Goal: Task Accomplishment & Management: Complete application form

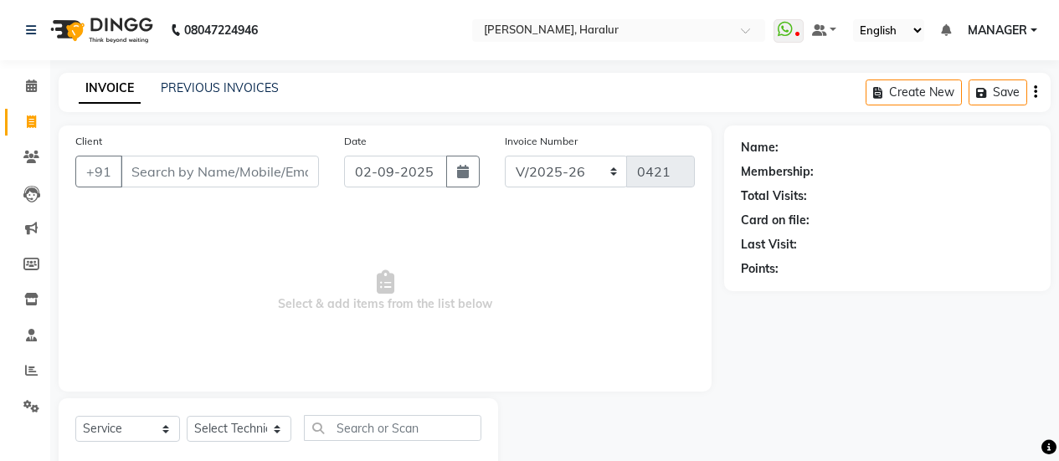
select select "8259"
select select "service"
click at [188, 162] on input "Client" at bounding box center [220, 172] width 198 height 32
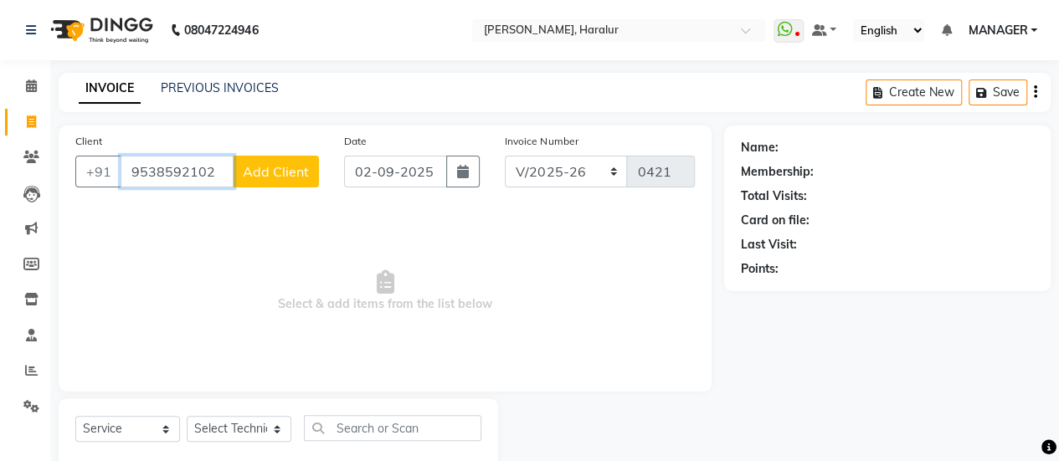
type input "9538592102"
click at [280, 175] on span "Add Client" at bounding box center [276, 171] width 66 height 17
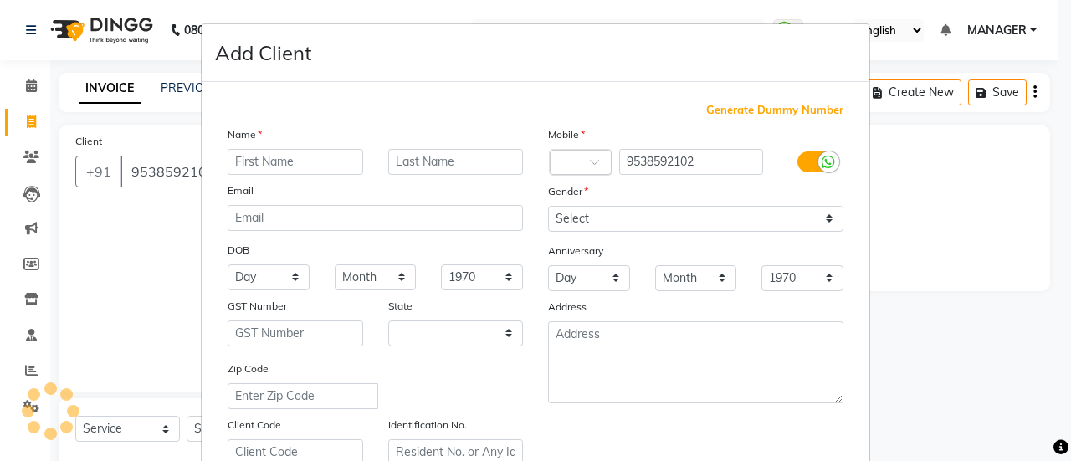
select select "21"
click at [280, 166] on input "text" at bounding box center [296, 162] width 136 height 26
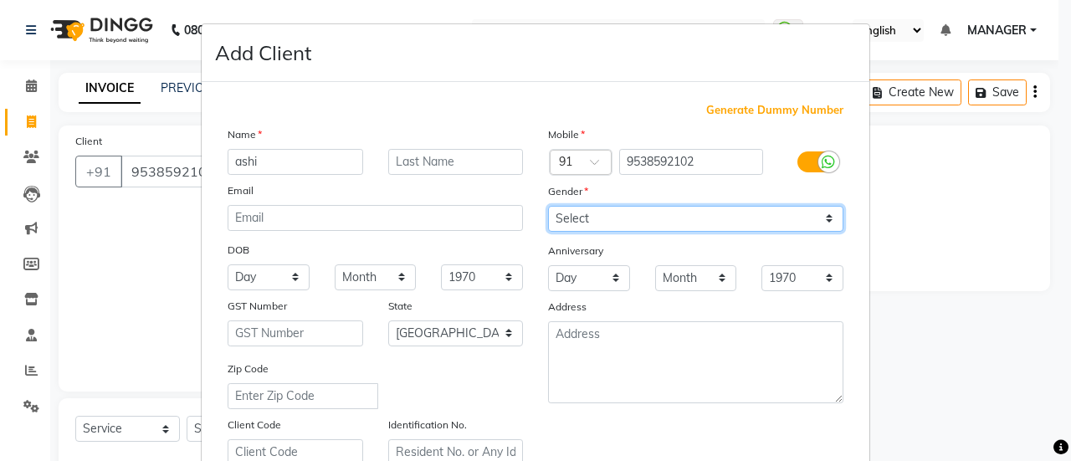
click at [581, 218] on select "Select [DEMOGRAPHIC_DATA] [DEMOGRAPHIC_DATA] Other Prefer Not To Say" at bounding box center [695, 219] width 295 height 26
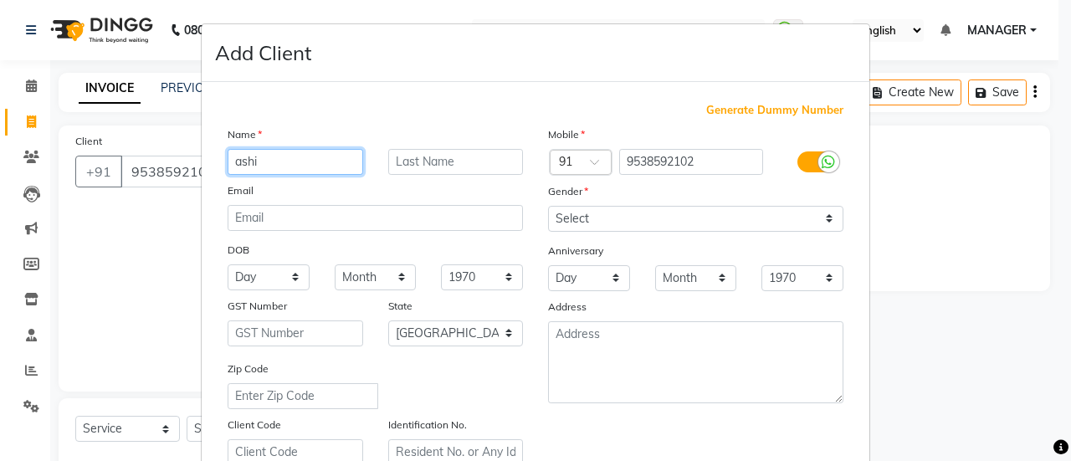
click at [238, 162] on input "ashi" at bounding box center [296, 162] width 136 height 26
click at [233, 162] on input "ashi" at bounding box center [296, 162] width 136 height 26
type input "[PERSON_NAME]"
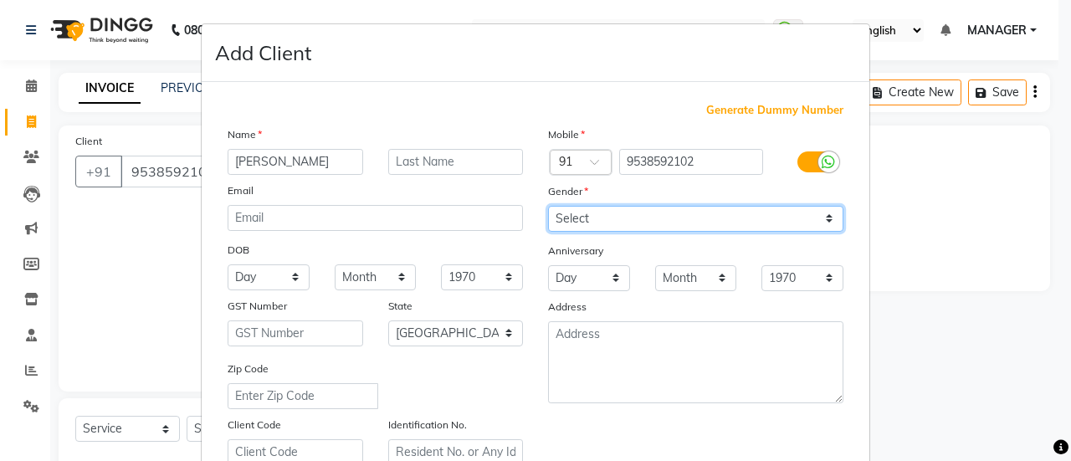
drag, startPoint x: 564, startPoint y: 210, endPoint x: 584, endPoint y: 282, distance: 74.7
click at [584, 282] on div "Mobile Country Code × 91 9538592102 Gender Select [DEMOGRAPHIC_DATA] [DEMOGRAPH…" at bounding box center [696, 296] width 321 height 340
select select "[DEMOGRAPHIC_DATA]"
click at [548, 206] on select "Select [DEMOGRAPHIC_DATA] [DEMOGRAPHIC_DATA] Other Prefer Not To Say" at bounding box center [695, 219] width 295 height 26
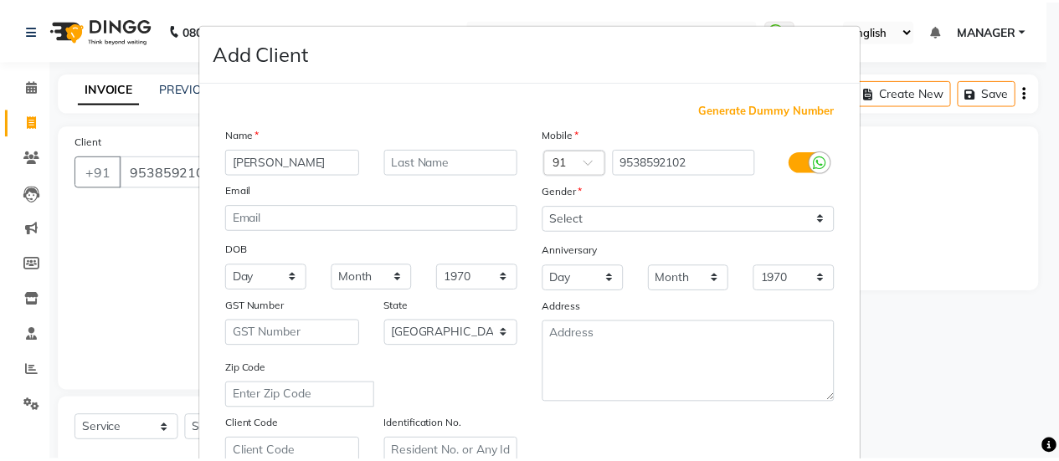
scroll to position [294, 0]
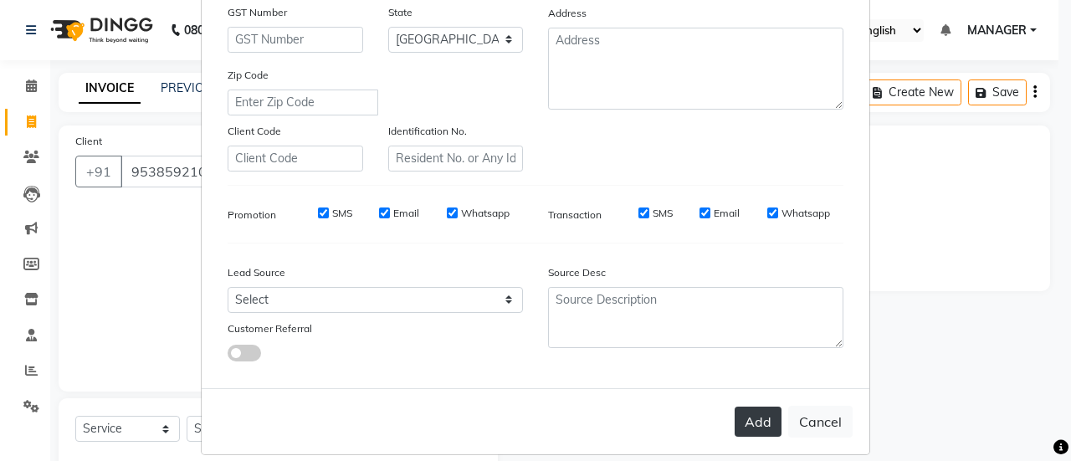
click at [738, 426] on button "Add" at bounding box center [758, 422] width 47 height 30
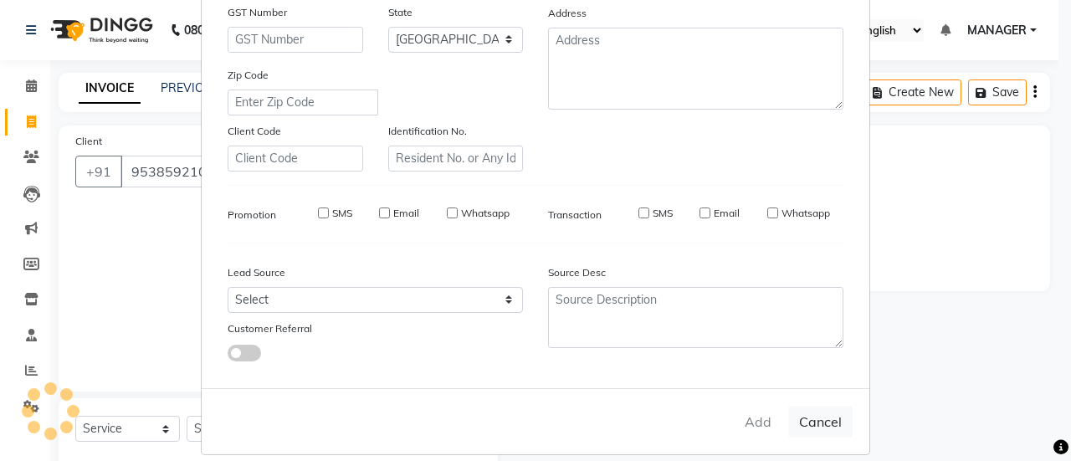
type input "95******02"
select select
select select "null"
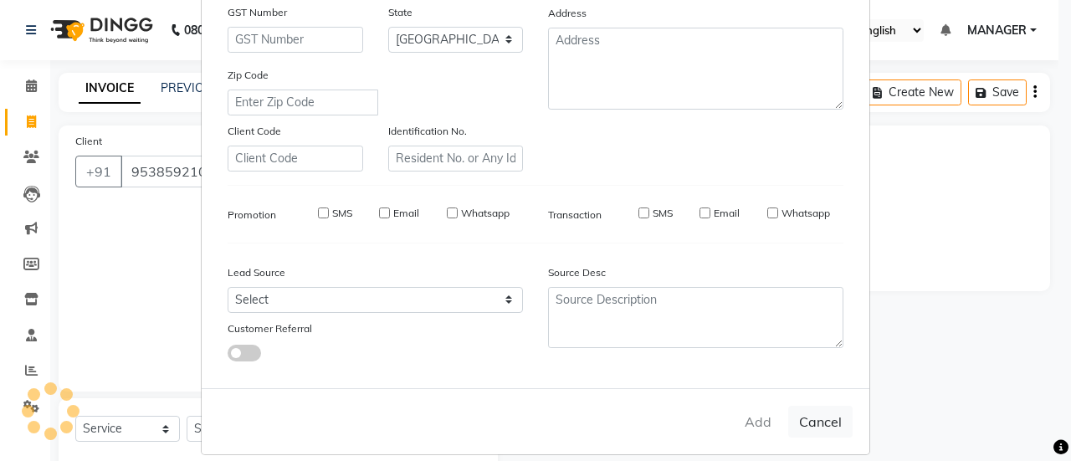
select select
checkbox input "false"
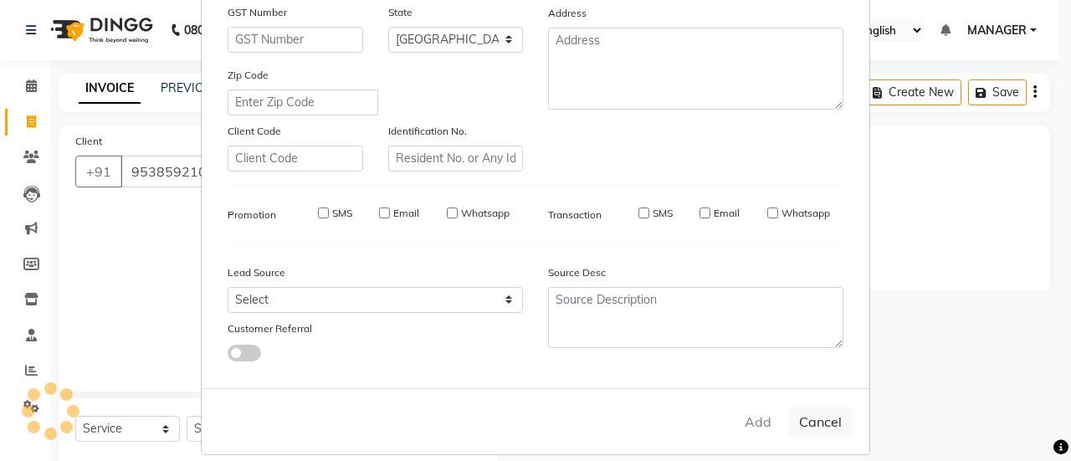
checkbox input "false"
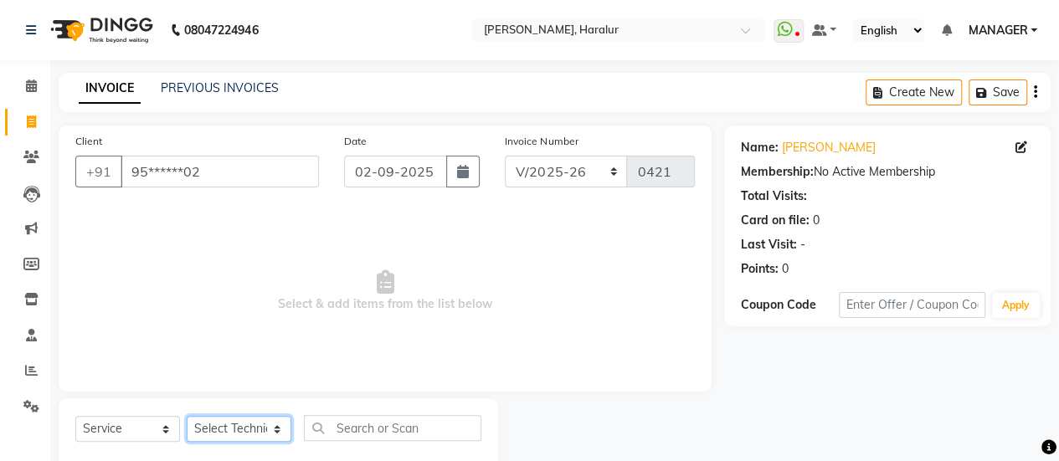
click at [248, 425] on select "Select Technician [PERSON_NAME] MANAGER [PERSON_NAME]" at bounding box center [239, 429] width 105 height 26
click at [187, 416] on select "Select Technician [PERSON_NAME] MANAGER [PERSON_NAME]" at bounding box center [239, 429] width 105 height 26
click at [204, 429] on select "Select Technician [PERSON_NAME] MANAGER [PERSON_NAME]" at bounding box center [239, 429] width 105 height 26
select select "82346"
click at [187, 416] on select "Select Technician [PERSON_NAME] MANAGER [PERSON_NAME]" at bounding box center [239, 429] width 105 height 26
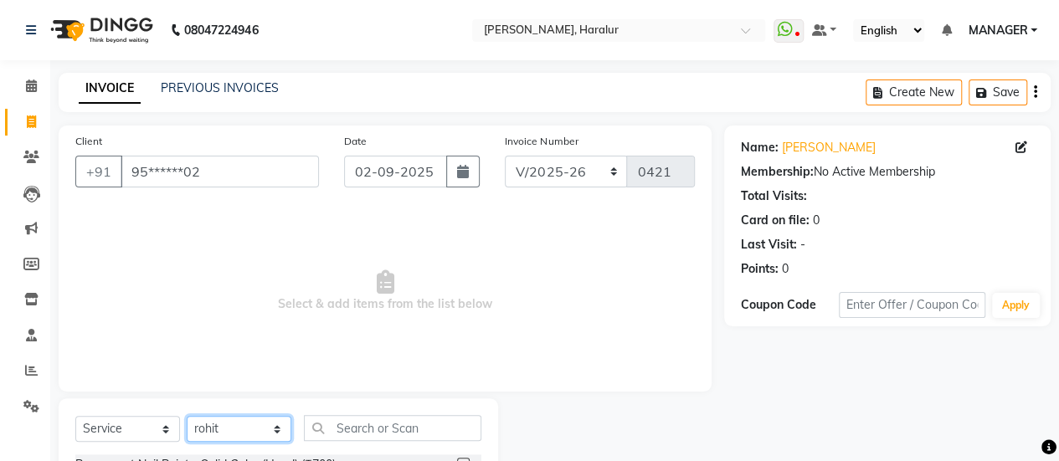
scroll to position [186, 0]
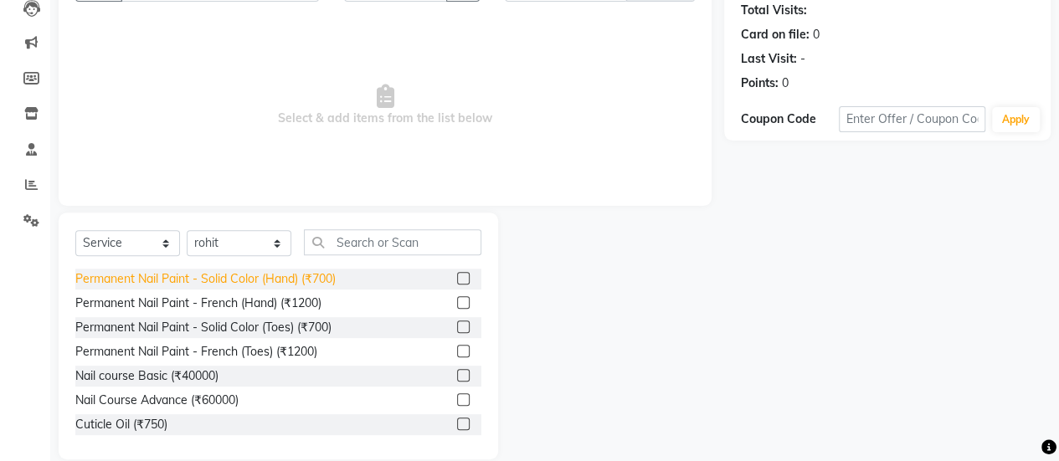
click at [296, 279] on div "Permanent Nail Paint - Solid Color (Hand) (₹700)" at bounding box center [205, 279] width 260 height 18
checkbox input "false"
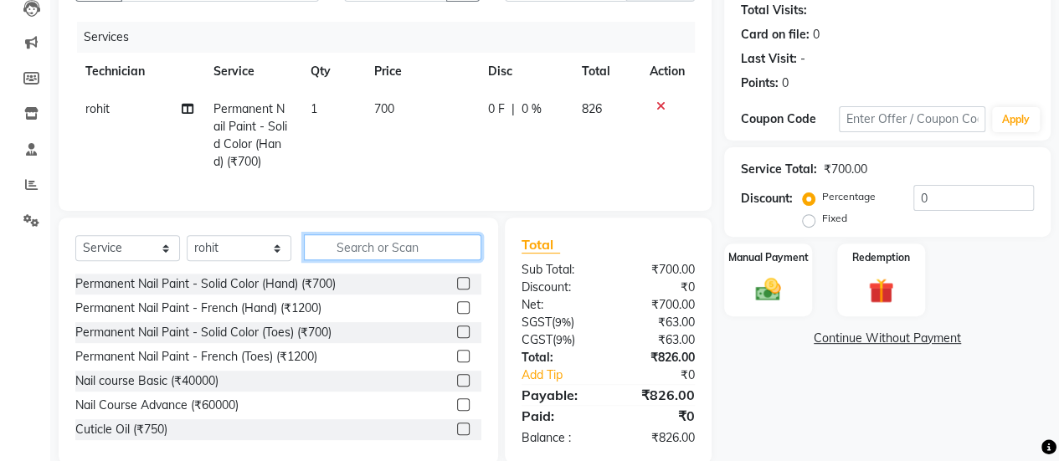
click at [350, 260] on input "text" at bounding box center [392, 247] width 177 height 26
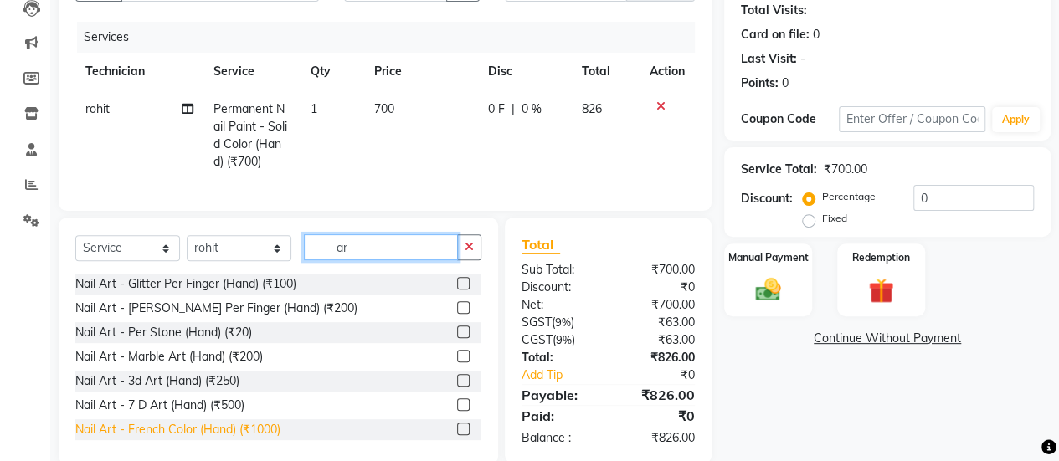
type input "ar"
click at [201, 438] on div "Nail Art - French Color (Hand) (₹1000)" at bounding box center [177, 430] width 205 height 18
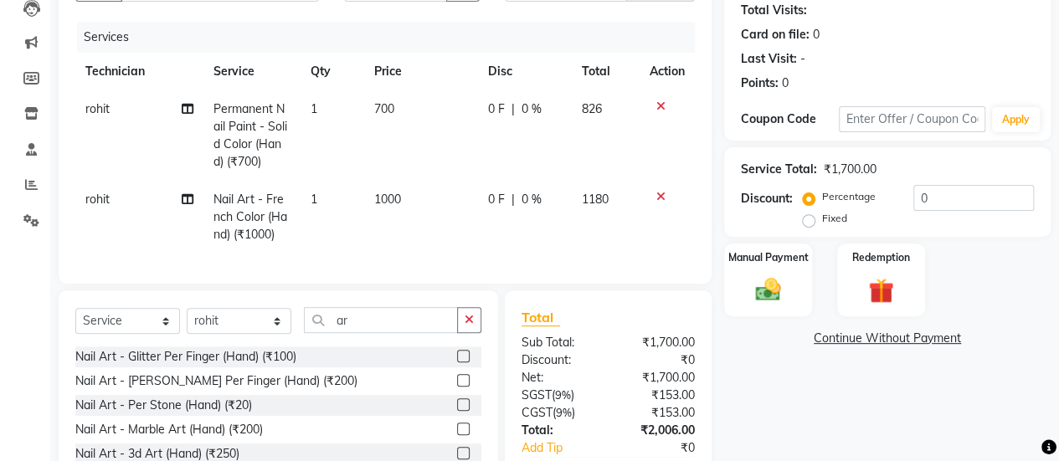
checkbox input "false"
click at [393, 192] on span "1000" at bounding box center [387, 199] width 27 height 15
select select "82346"
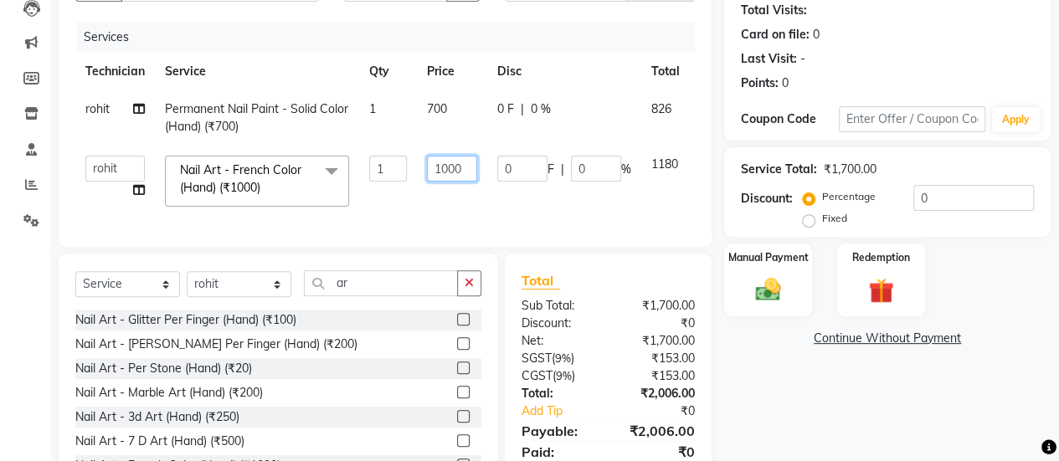
click at [465, 163] on input "1000" at bounding box center [452, 169] width 50 height 26
type input "1"
type input "500"
click at [799, 378] on div "Name: [PERSON_NAME] Membership: No Active Membership Total Visits: Card on file…" at bounding box center [893, 220] width 339 height 561
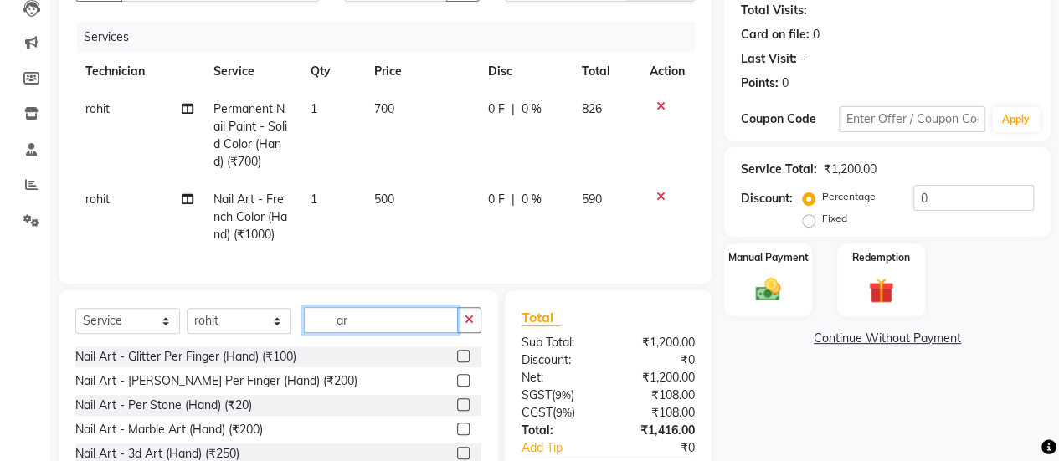
click at [396, 333] on input "ar" at bounding box center [381, 320] width 154 height 26
type input "a"
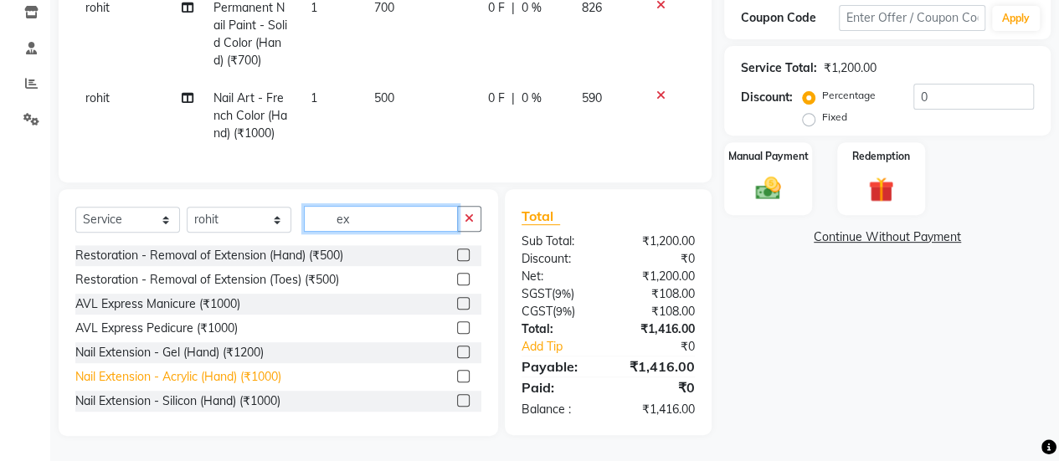
type input "ex"
click at [238, 378] on div "Nail Extension - Acrylic (Hand) (₹1000)" at bounding box center [178, 377] width 206 height 18
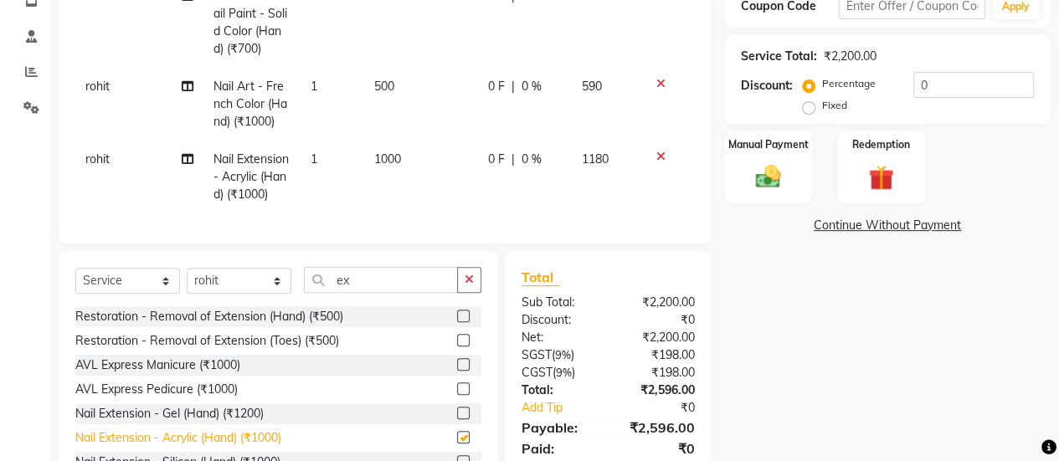
checkbox input "false"
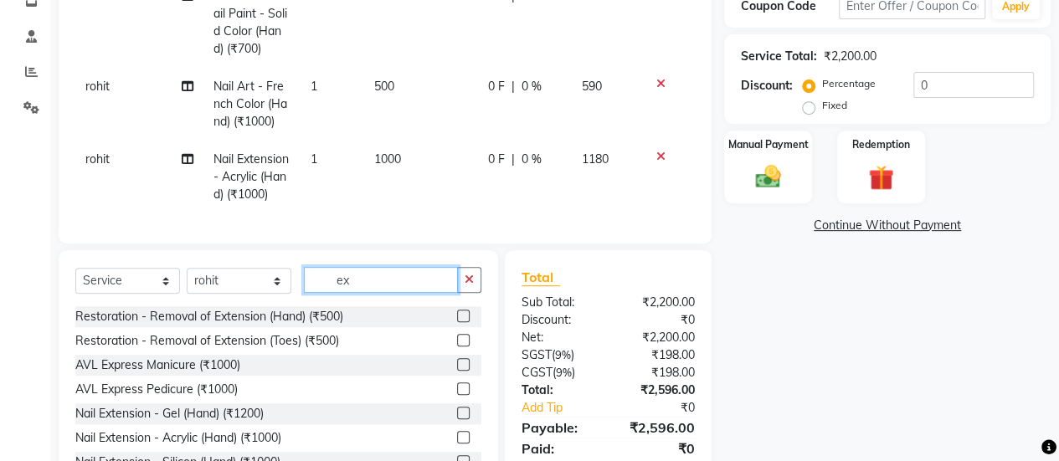
click at [379, 288] on input "ex" at bounding box center [381, 280] width 154 height 26
type input "e"
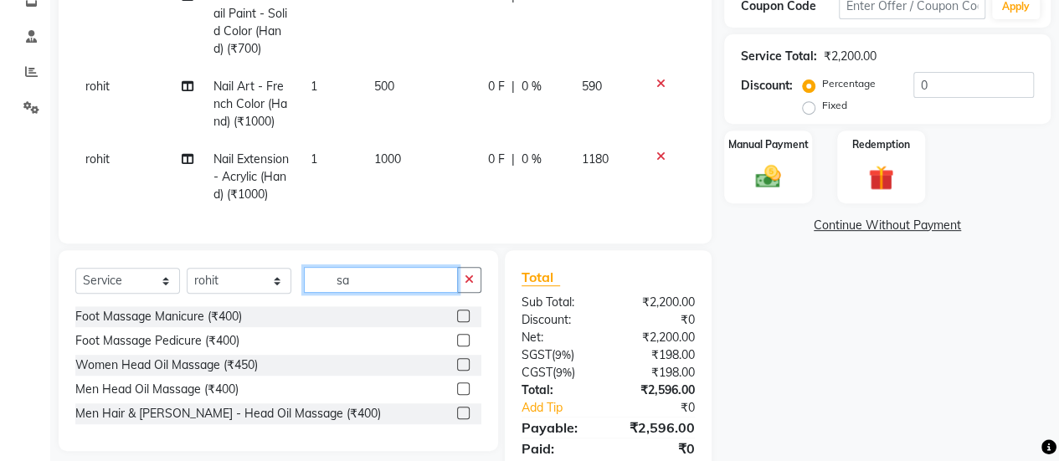
type input "s"
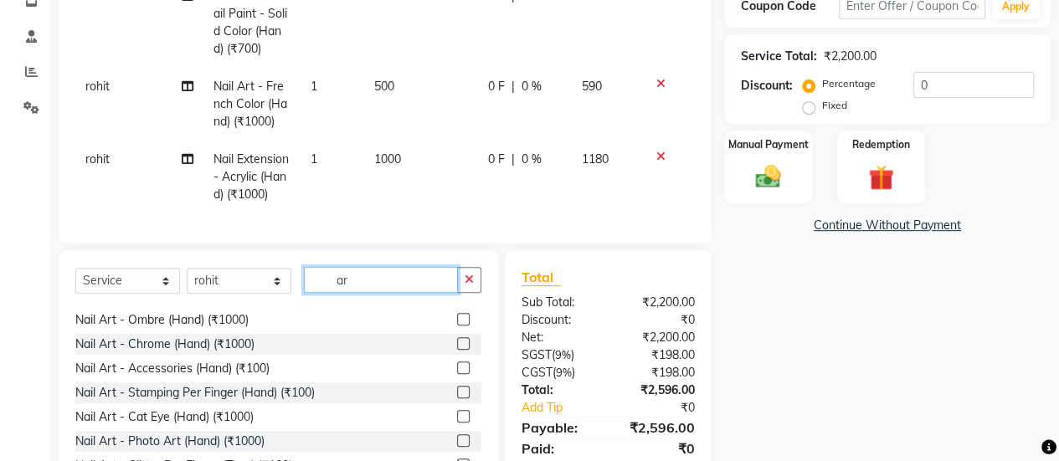
scroll to position [133, 0]
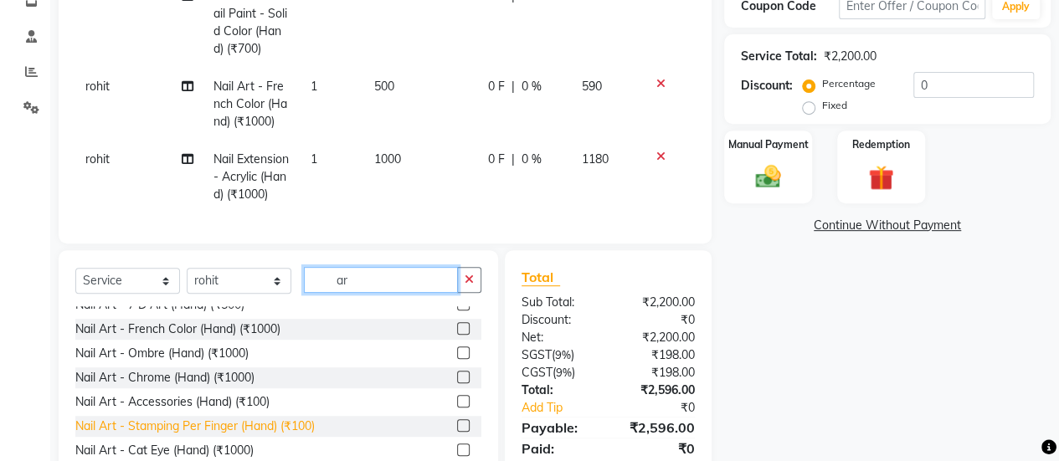
type input "ar"
click at [308, 435] on div "Nail Art - Stamping Per Finger (Hand) (₹100)" at bounding box center [194, 427] width 239 height 18
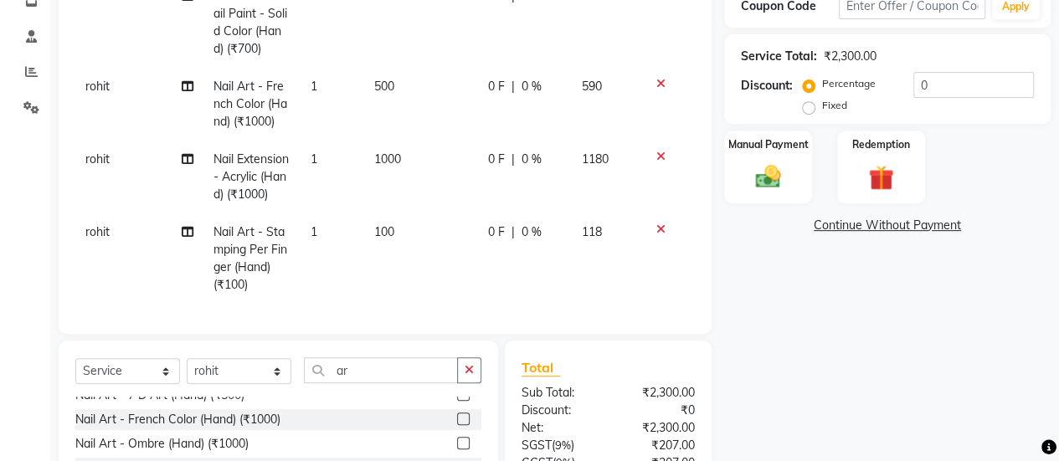
checkbox input "false"
click at [380, 225] on span "100" at bounding box center [384, 231] width 20 height 15
select select "82346"
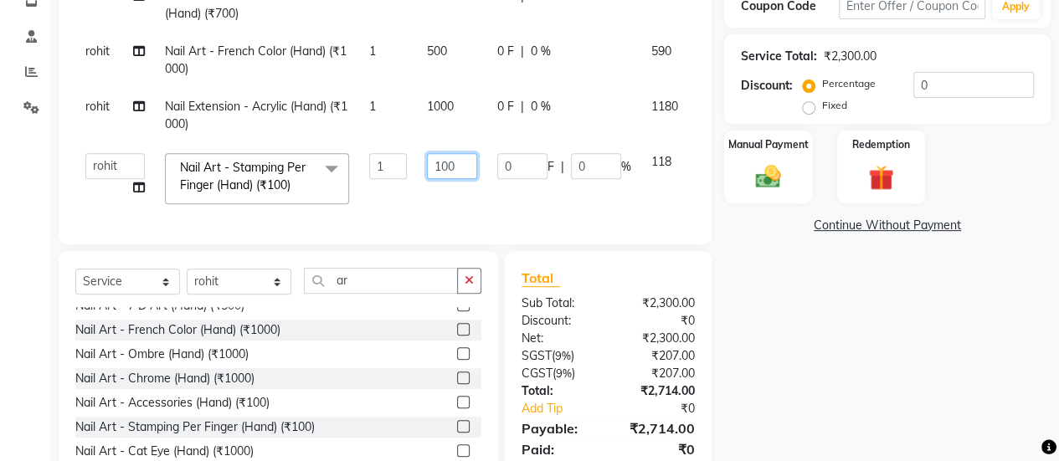
click at [472, 162] on input "100" at bounding box center [452, 166] width 50 height 26
type input "150"
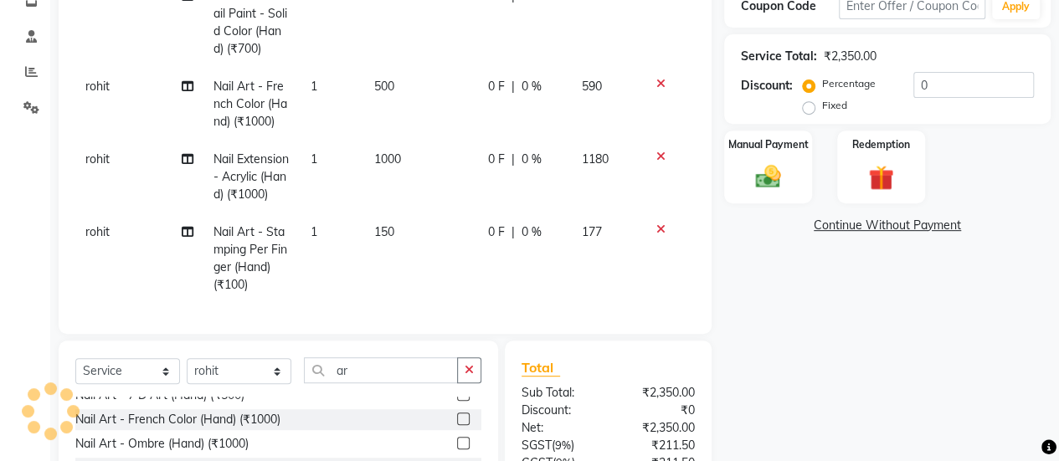
click at [317, 232] on td "1" at bounding box center [333, 258] width 64 height 90
select select "82346"
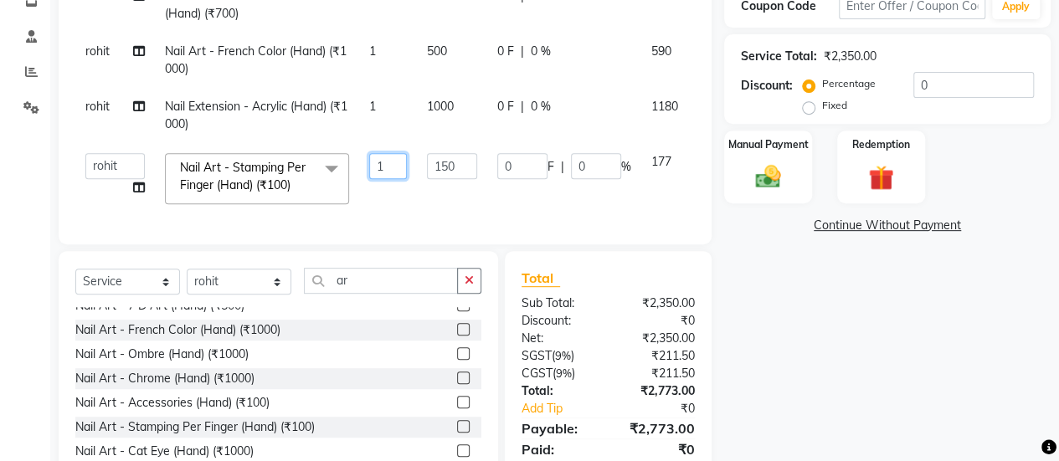
click at [393, 170] on input "1" at bounding box center [388, 166] width 38 height 26
type input "4"
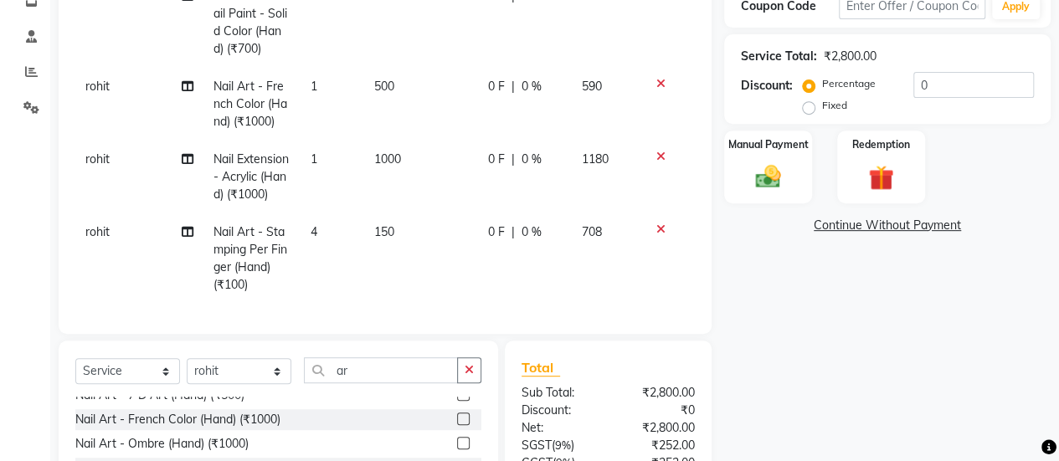
click at [785, 388] on div "Name: [PERSON_NAME] Membership: No Active Membership Total Visits: Card on file…" at bounding box center [893, 207] width 339 height 761
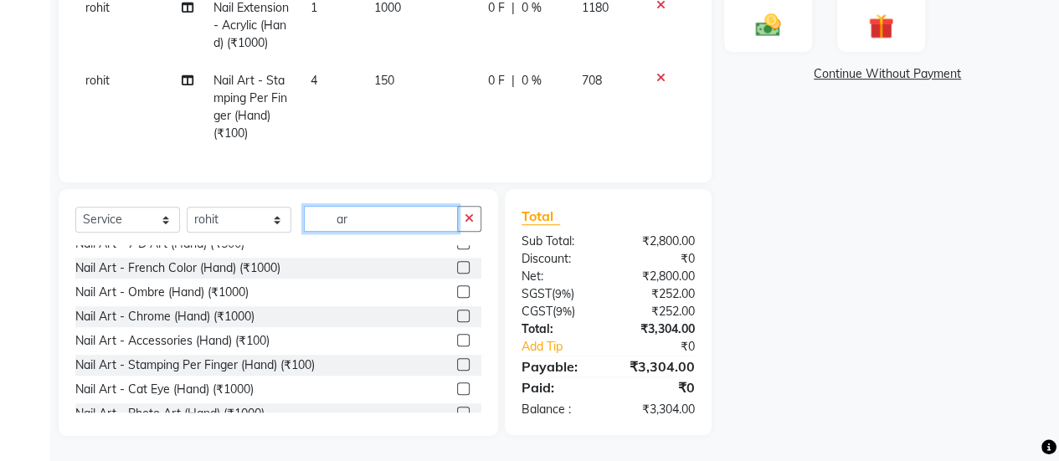
click at [408, 214] on input "ar" at bounding box center [381, 219] width 154 height 26
type input "a"
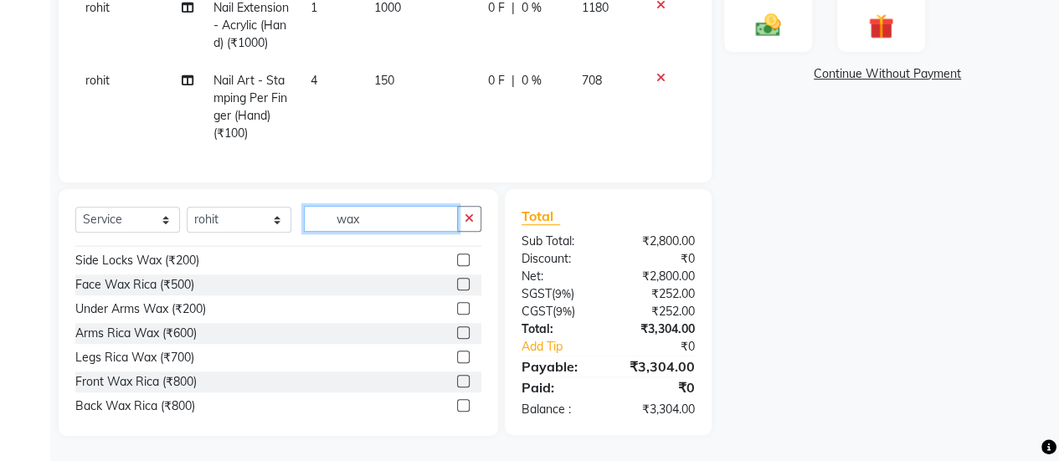
scroll to position [308, 0]
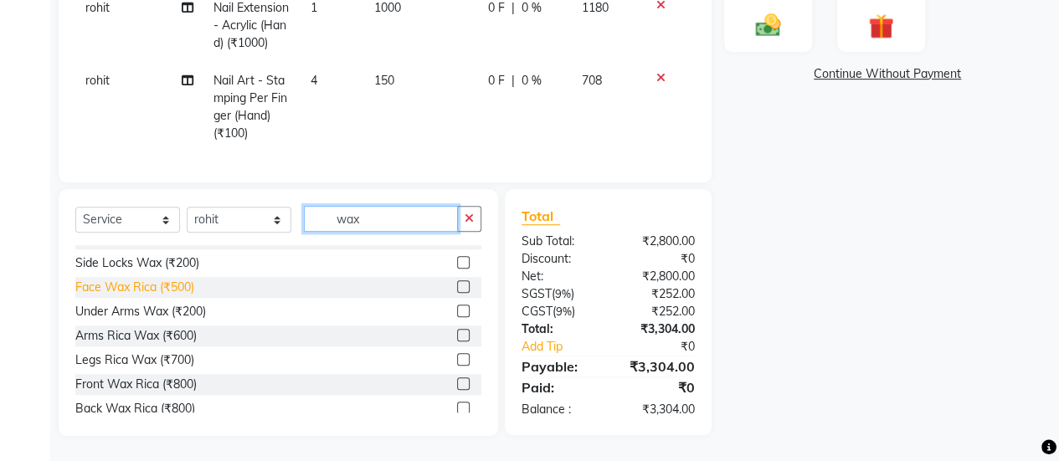
type input "wax"
click at [186, 285] on div "Face Wax Rica (₹500)" at bounding box center [134, 288] width 119 height 18
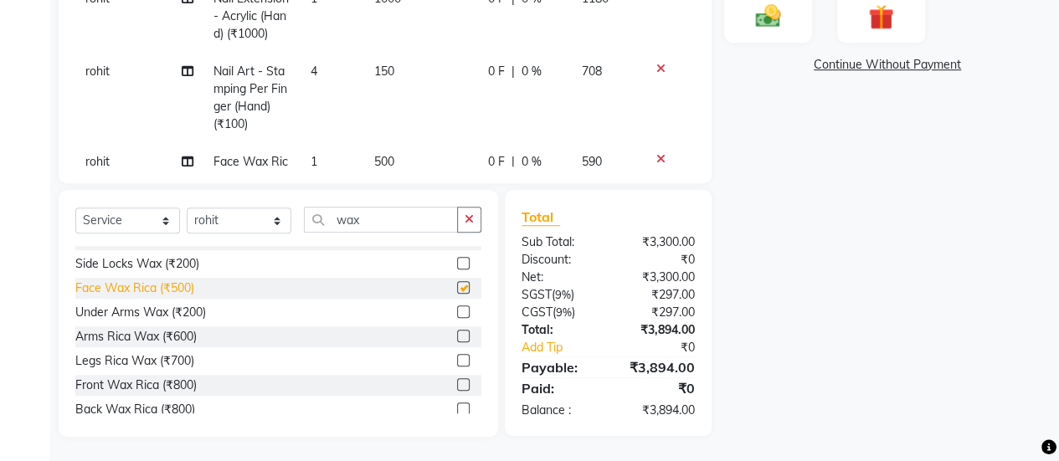
checkbox input "false"
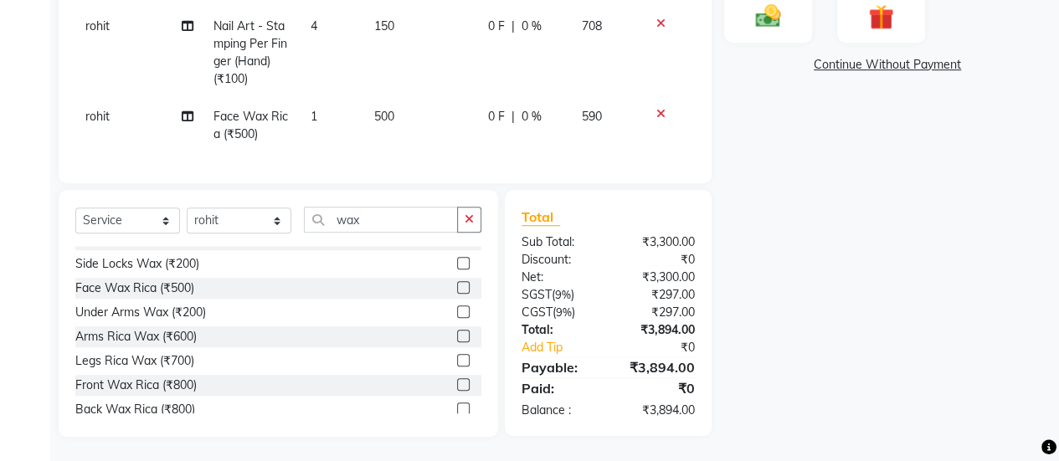
scroll to position [58, 0]
click at [378, 109] on span "500" at bounding box center [384, 116] width 20 height 15
select select "82346"
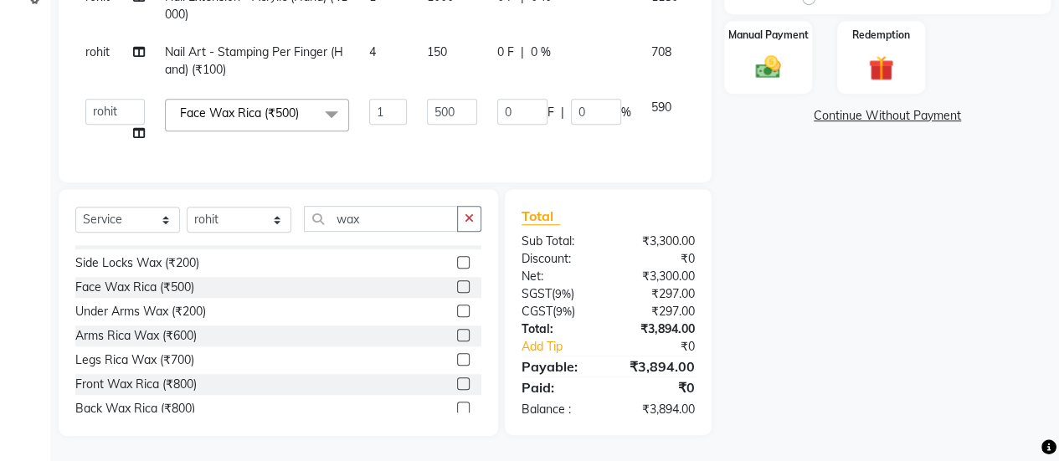
scroll to position [420, 0]
click at [462, 99] on input "500" at bounding box center [452, 112] width 50 height 26
type input "5"
type input "950"
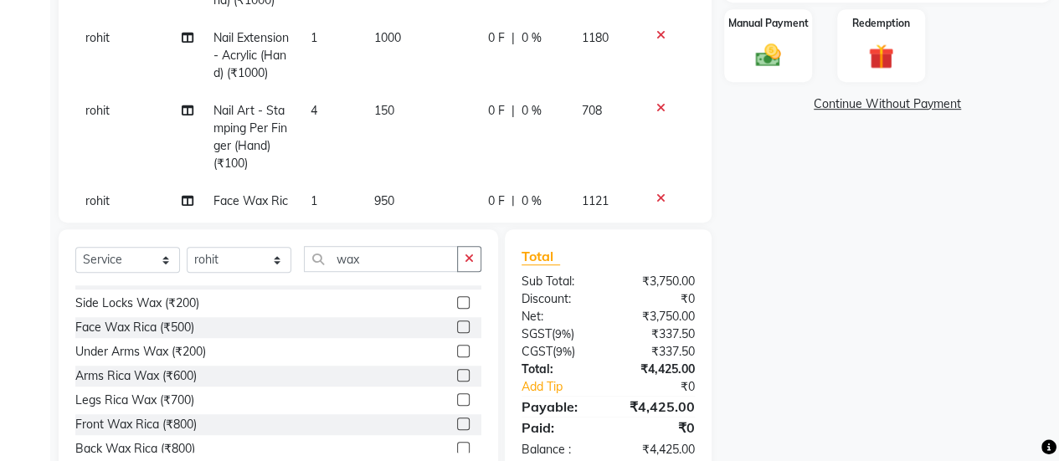
click at [820, 270] on div "Name: [PERSON_NAME] Membership: No Active Membership Total Visits: Card on file…" at bounding box center [893, 90] width 339 height 771
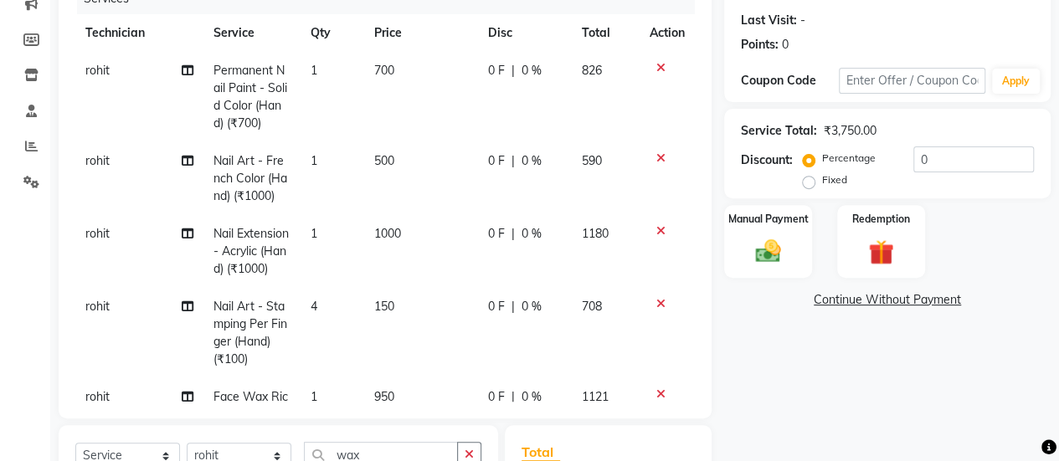
scroll to position [226, 0]
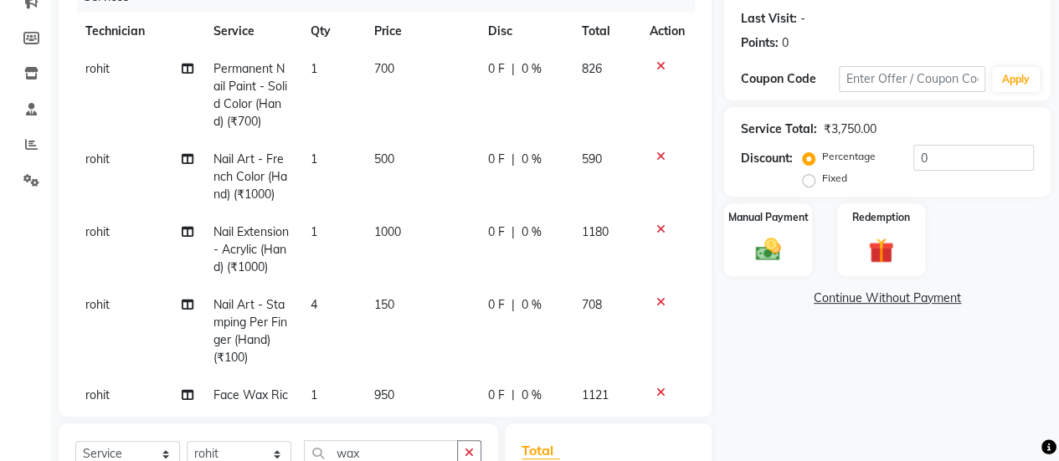
click at [383, 157] on span "500" at bounding box center [384, 159] width 20 height 15
select select "82346"
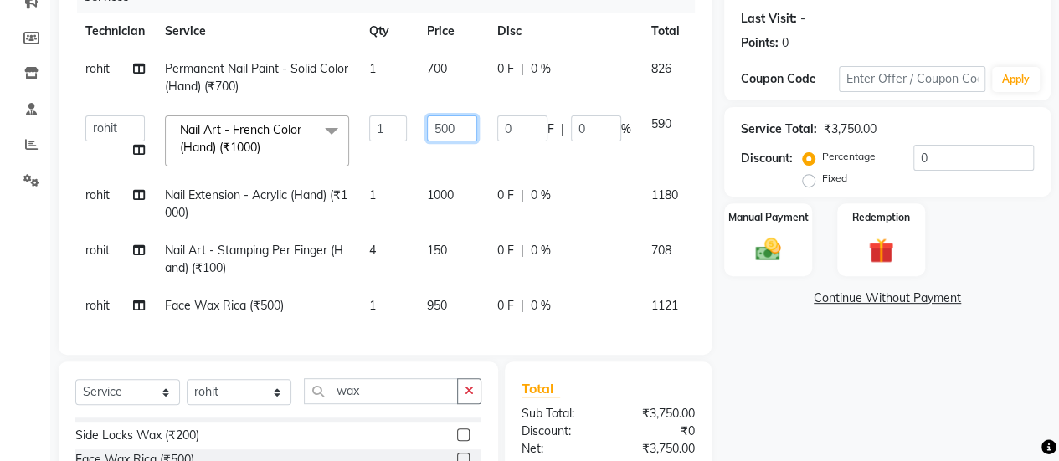
click at [472, 119] on input "500" at bounding box center [452, 129] width 50 height 26
type input "5"
type input "100"
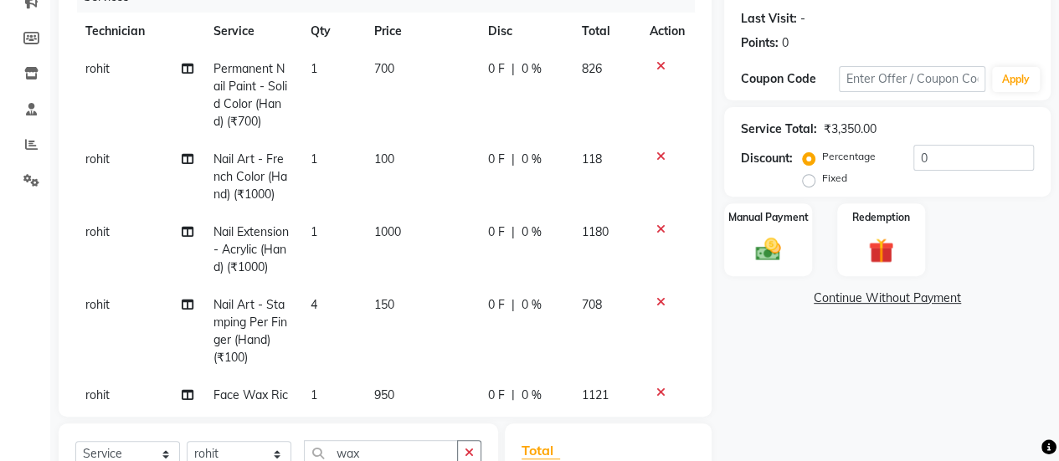
click at [318, 152] on td "1" at bounding box center [333, 177] width 64 height 73
select select "82346"
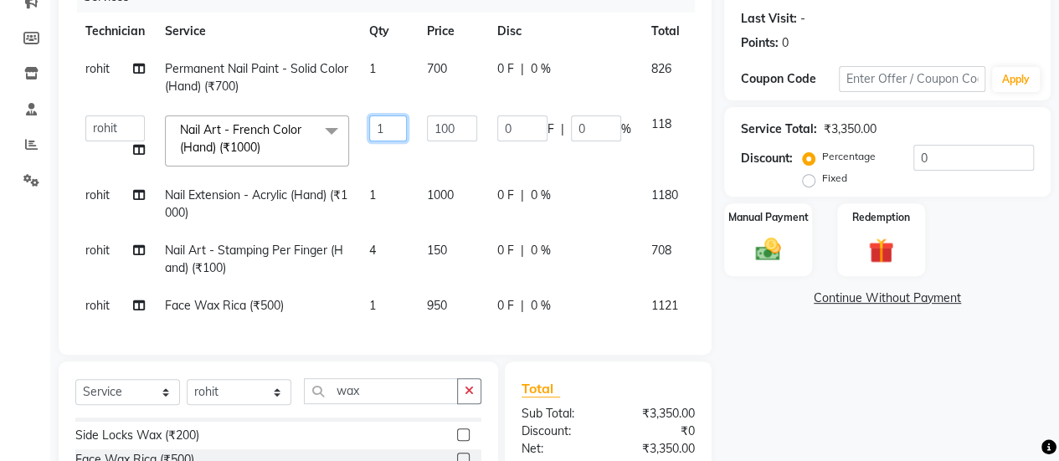
click at [399, 128] on input "1" at bounding box center [388, 129] width 38 height 26
type input "4"
click at [820, 415] on div "Name: [PERSON_NAME] Membership: No Active Membership Total Visits: Card on file…" at bounding box center [893, 254] width 339 height 709
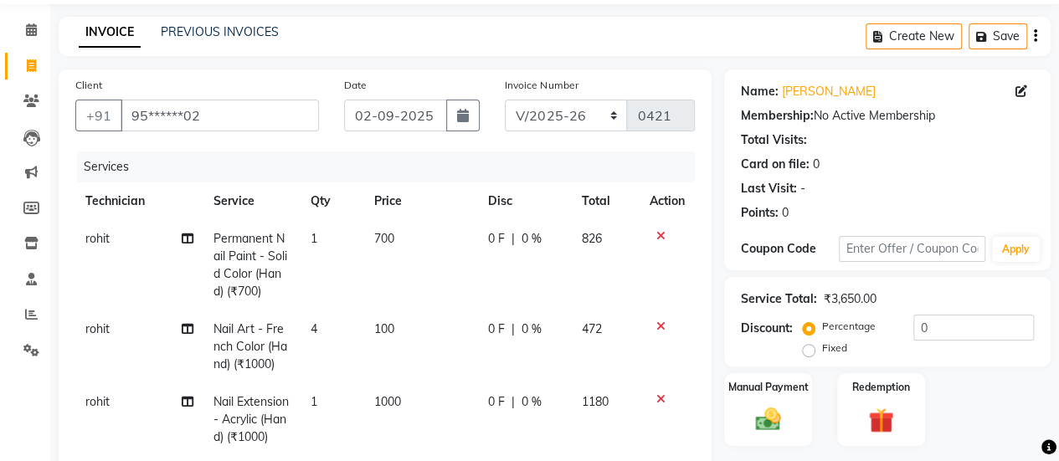
scroll to position [460, 0]
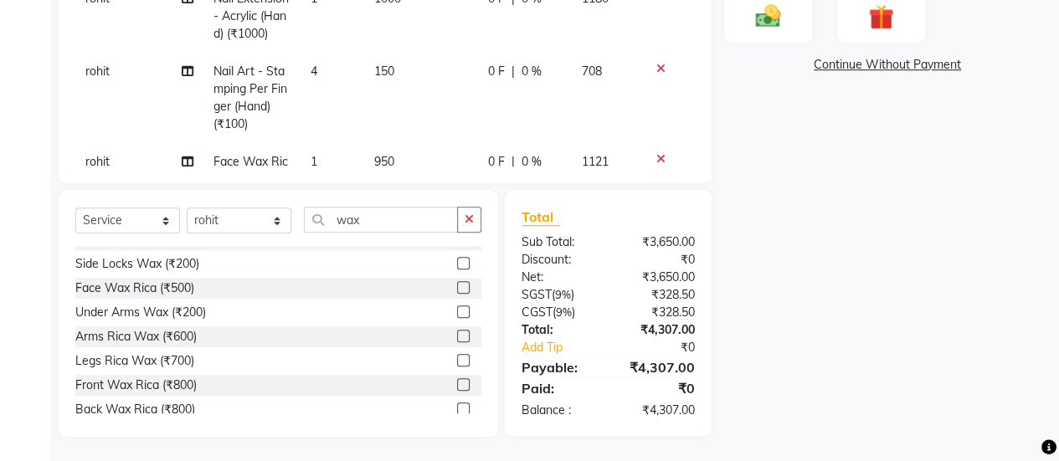
click at [1056, 152] on div "Name: [PERSON_NAME] Membership: No Active Membership Total Visits: Card on file…" at bounding box center [893, 51] width 339 height 771
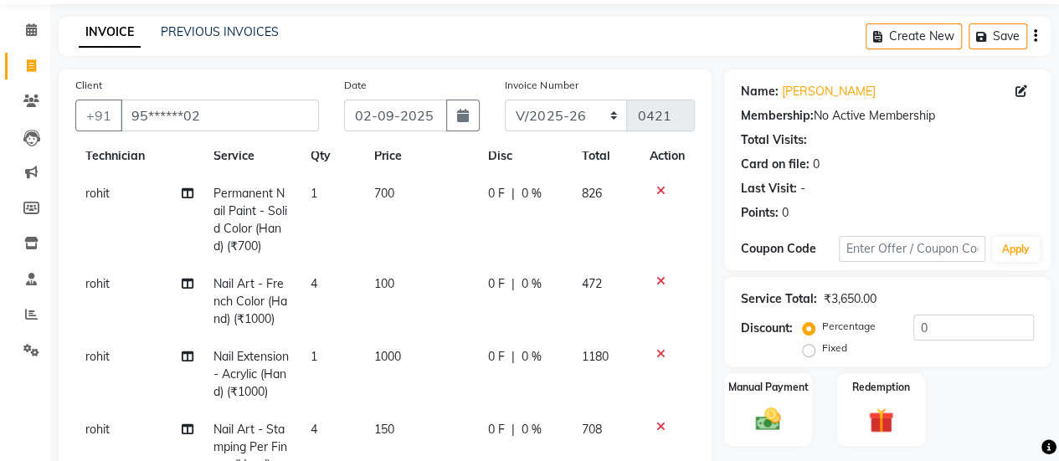
scroll to position [0, 0]
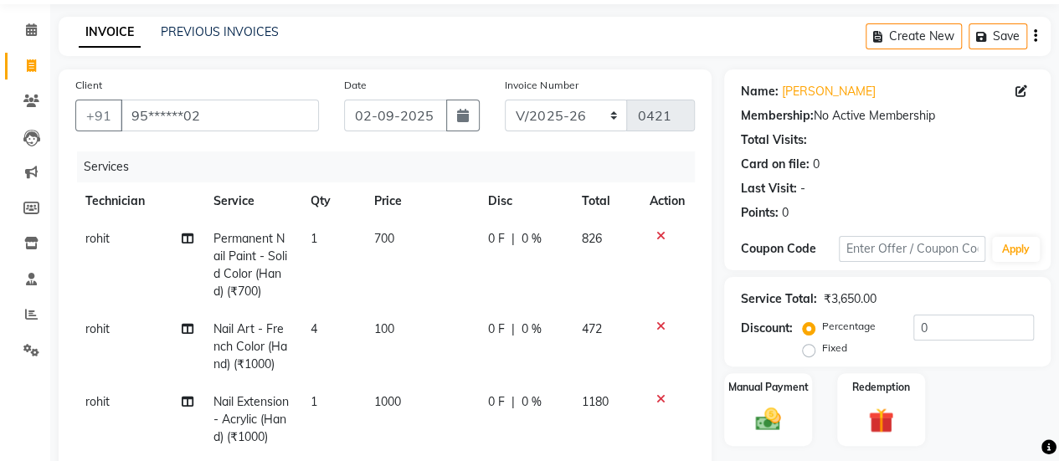
click at [696, 450] on div "Client +91 95******02 Date [DATE] Invoice Number BTH/2025-26 RED/2025-26 V/2025…" at bounding box center [385, 327] width 653 height 517
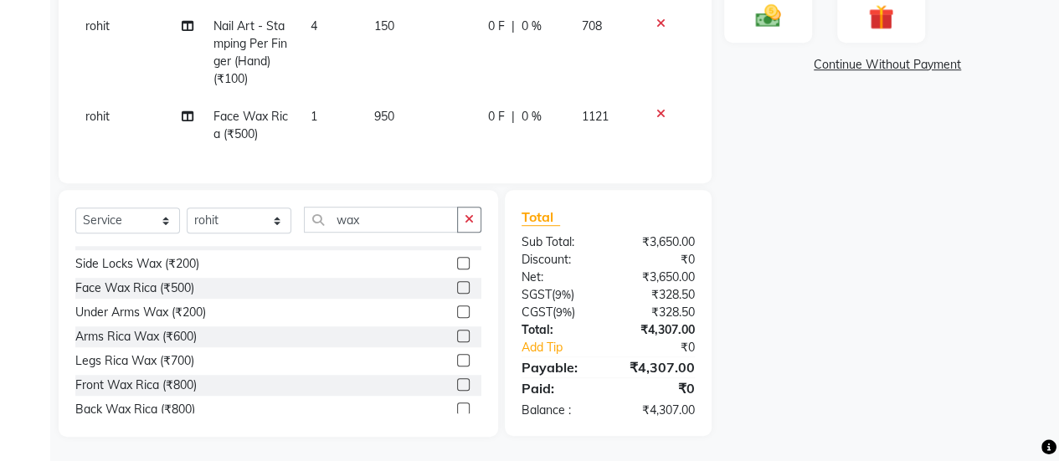
scroll to position [293, 0]
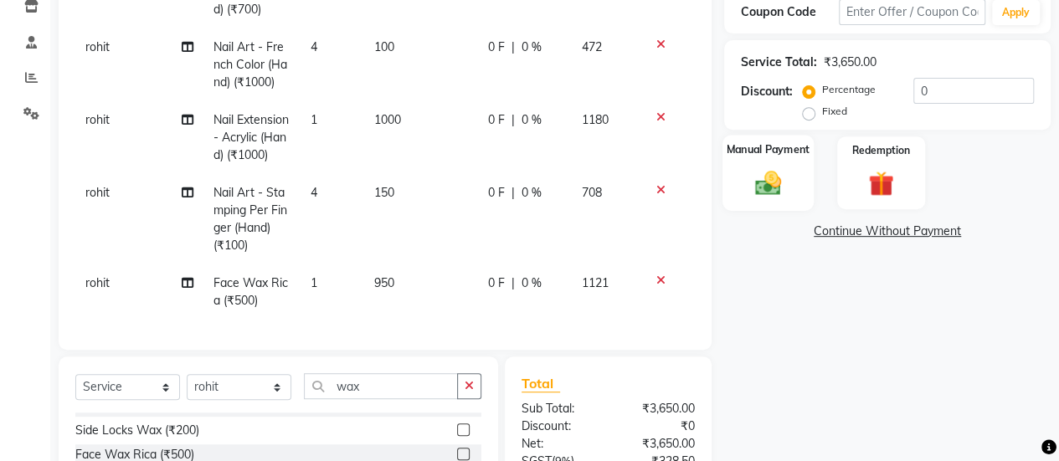
click at [779, 183] on img at bounding box center [768, 182] width 43 height 30
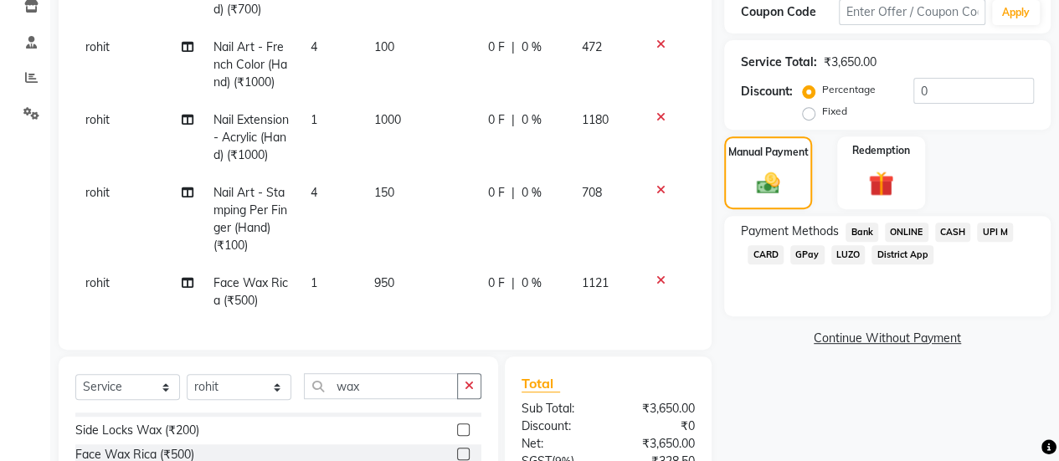
click at [902, 229] on span "ONLINE" at bounding box center [907, 232] width 44 height 19
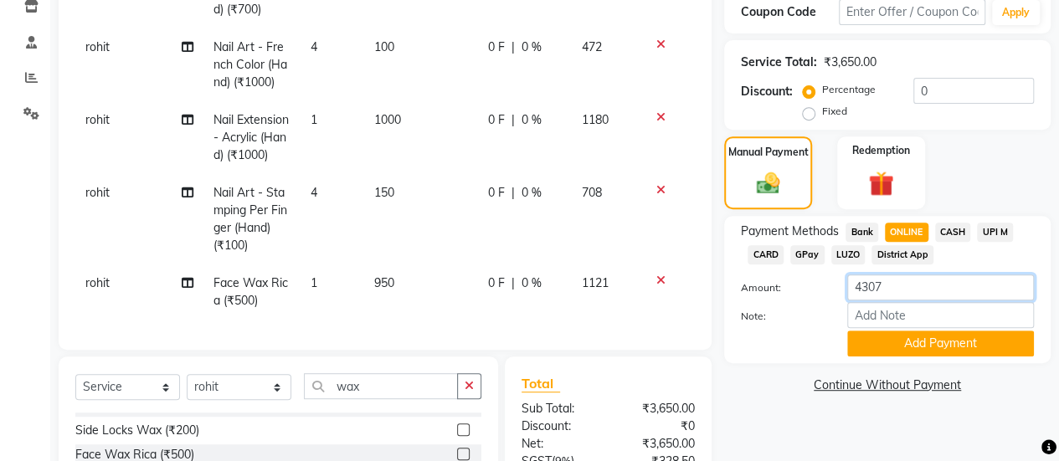
click at [914, 287] on input "4307" at bounding box center [940, 288] width 187 height 26
type input "4"
type input "2100"
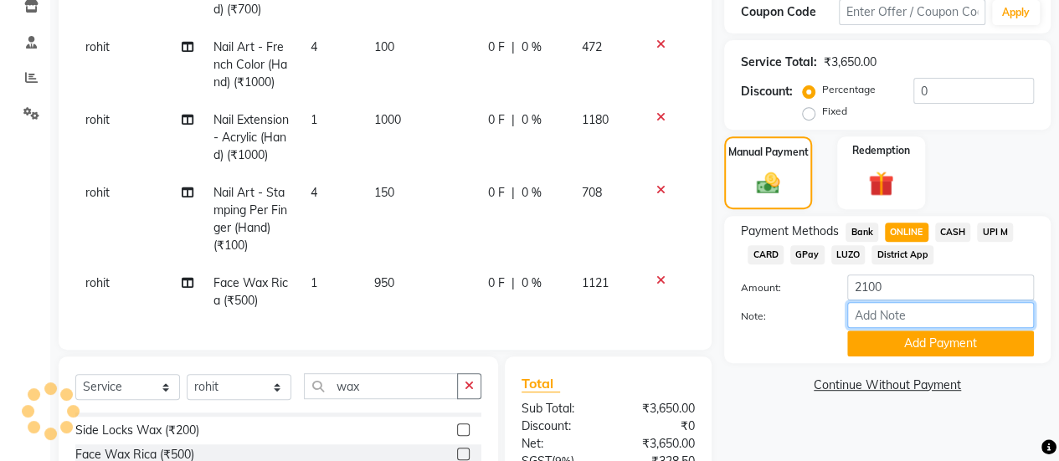
click at [872, 311] on input "Note:" at bounding box center [940, 315] width 187 height 26
type input "2200"
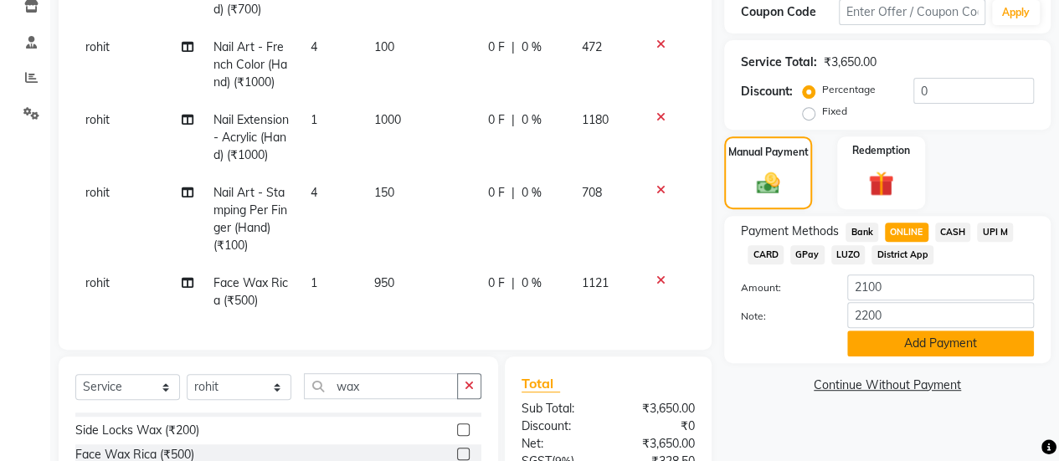
click at [912, 347] on button "Add Payment" at bounding box center [940, 344] width 187 height 26
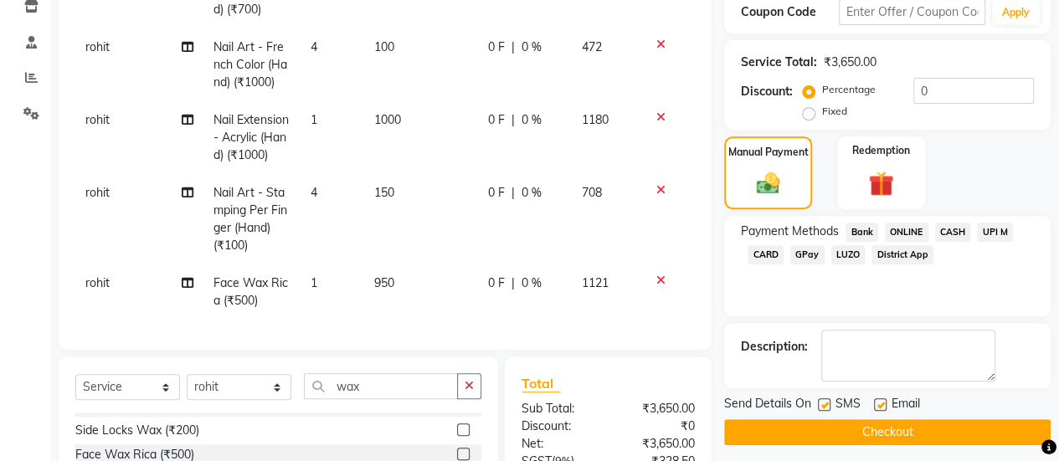
scroll to position [480, 0]
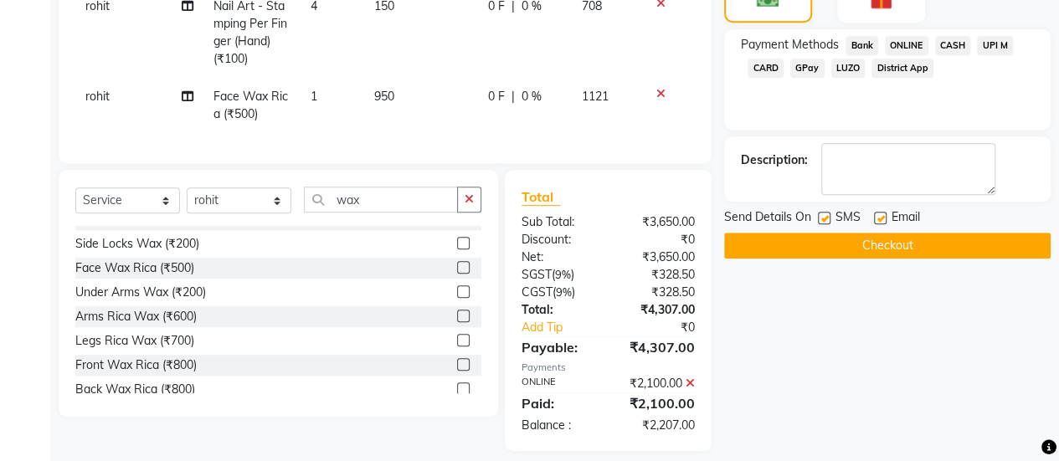
click at [900, 244] on button "Checkout" at bounding box center [887, 246] width 326 height 26
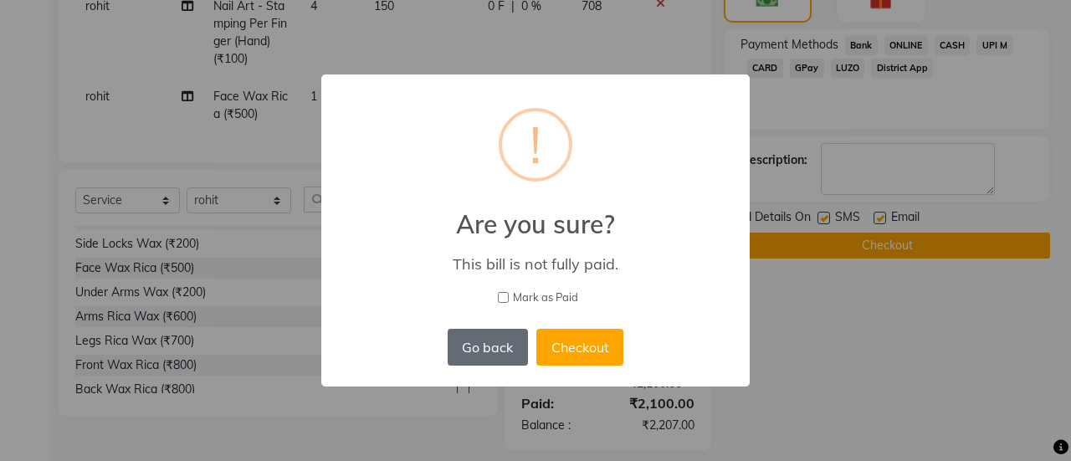
click at [465, 345] on button "Go back" at bounding box center [488, 347] width 80 height 37
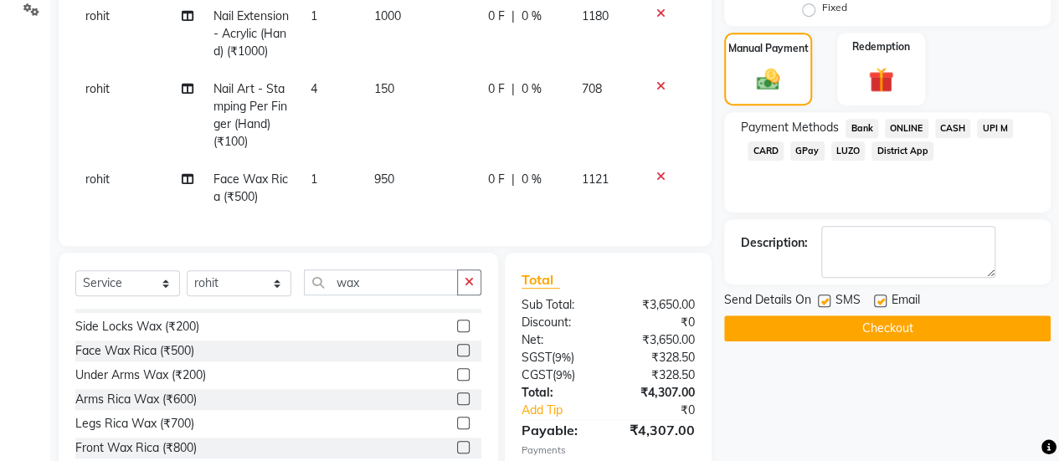
scroll to position [377, 0]
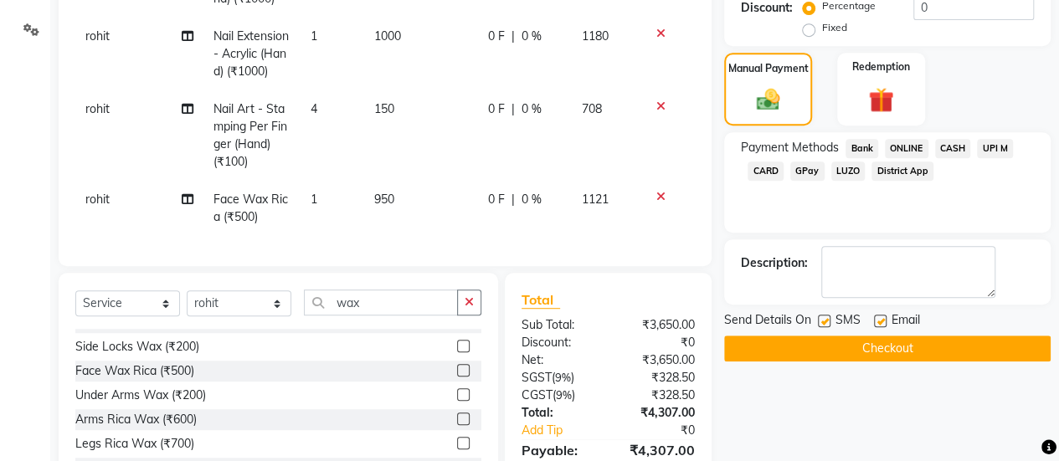
click at [943, 142] on span "CASH" at bounding box center [953, 148] width 36 height 19
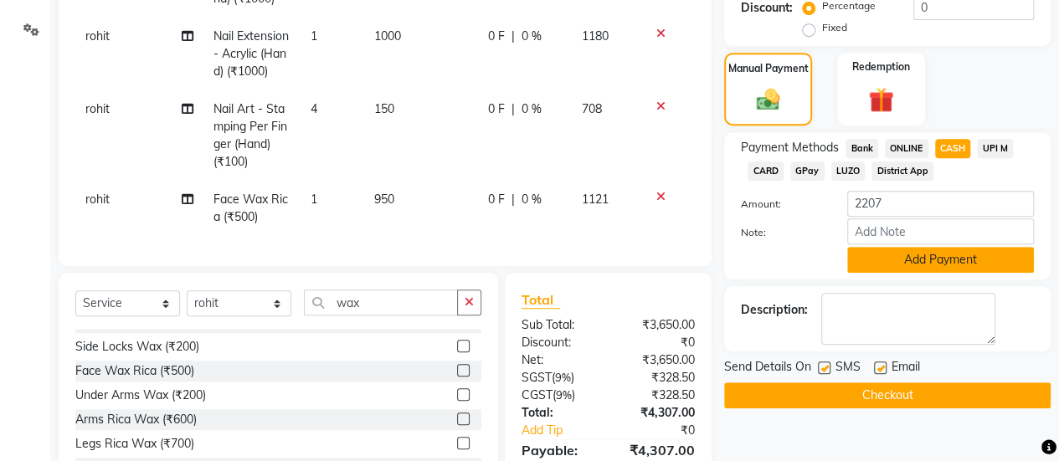
click at [905, 260] on button "Add Payment" at bounding box center [940, 260] width 187 height 26
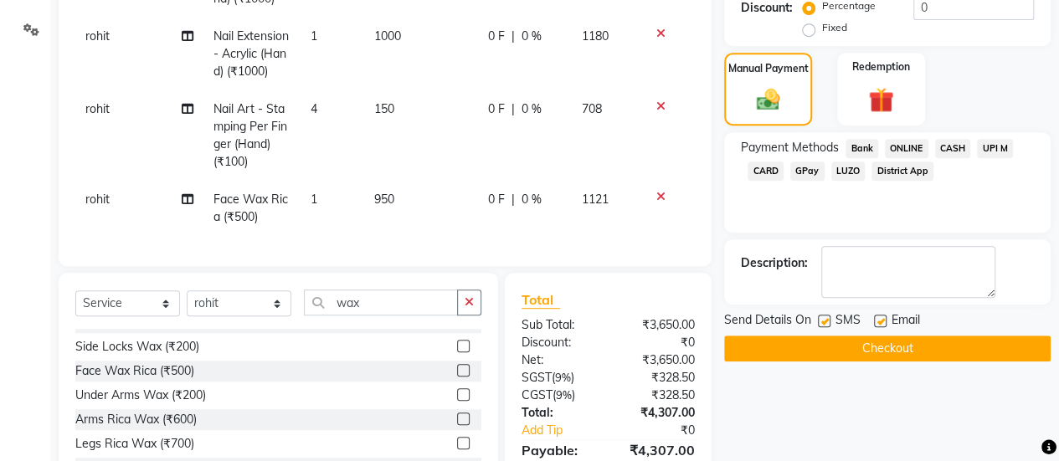
scroll to position [535, 0]
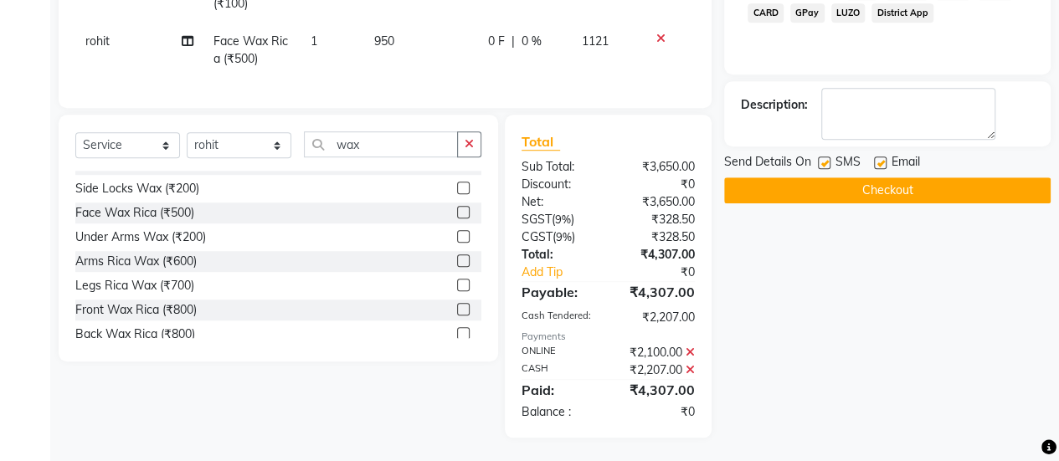
click at [836, 188] on button "Checkout" at bounding box center [887, 190] width 326 height 26
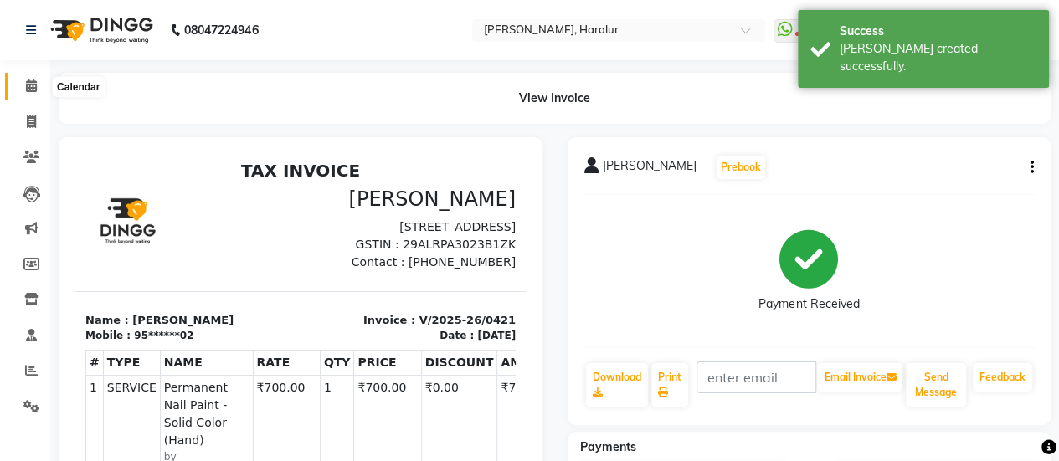
click at [26, 89] on icon at bounding box center [31, 86] width 11 height 13
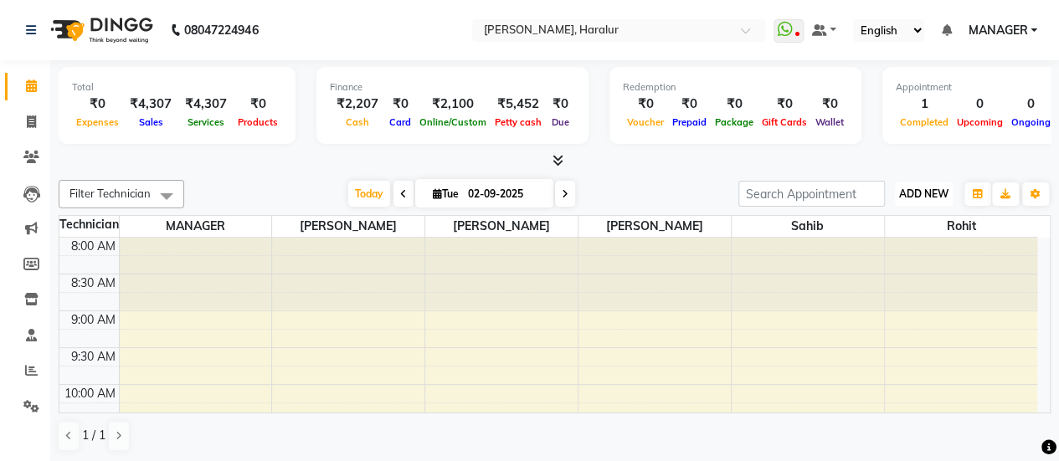
click at [925, 194] on span "ADD NEW" at bounding box center [923, 194] width 49 height 13
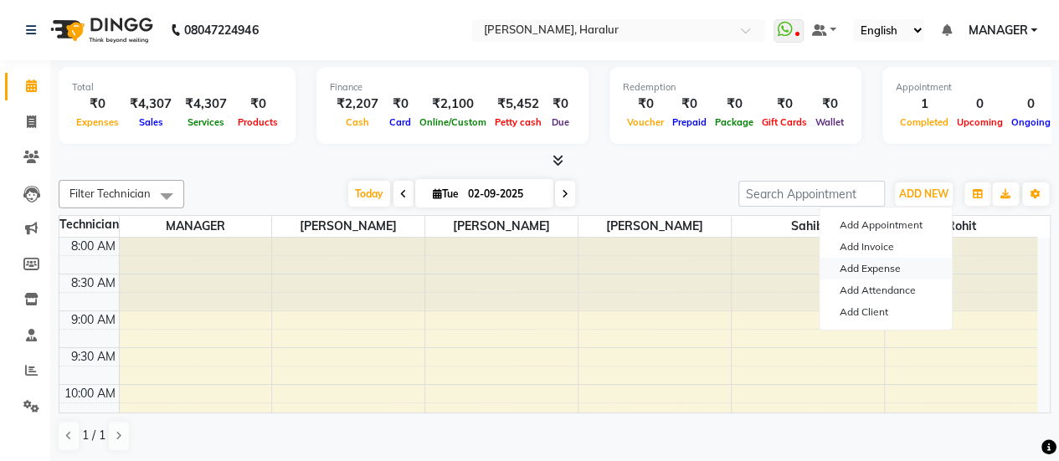
click at [852, 270] on link "Add Expense" at bounding box center [886, 269] width 132 height 22
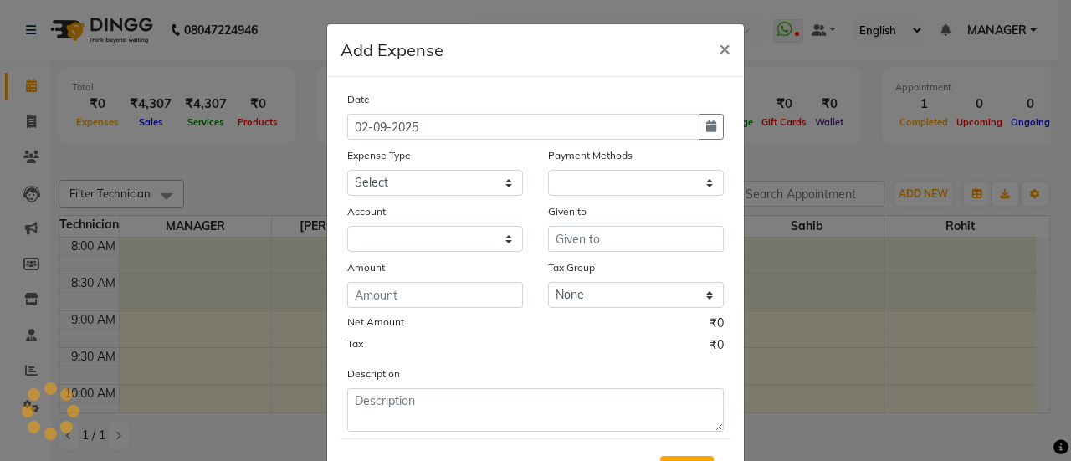
select select "1"
select select "7390"
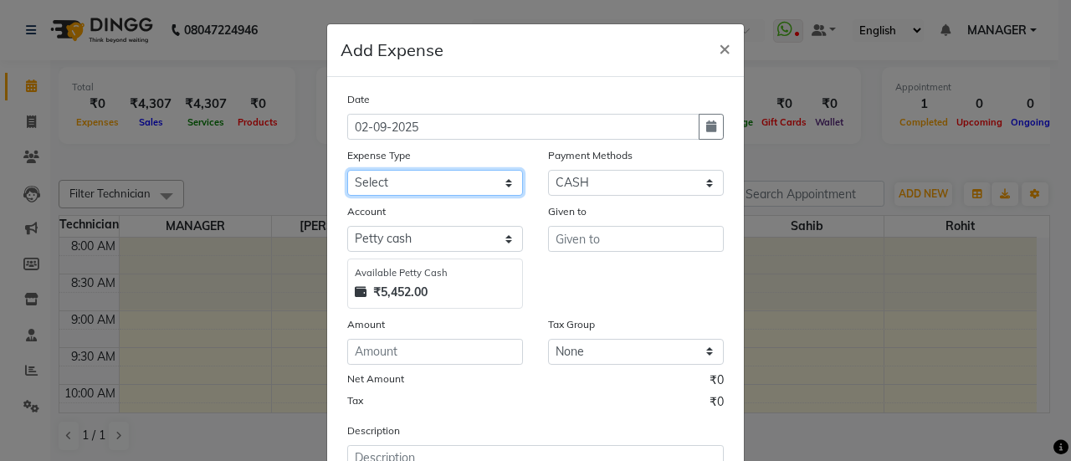
drag, startPoint x: 410, startPoint y: 192, endPoint x: 404, endPoint y: 179, distance: 13.9
click at [404, 179] on select "Select acetone Advance Salary bank deposite BBMP Beauty products Bed charges BI…" at bounding box center [435, 183] width 176 height 26
select select "9147"
click at [410, 179] on select "Select acetone Advance Salary bank deposite BBMP Beauty products Bed charges BI…" at bounding box center [435, 183] width 176 height 26
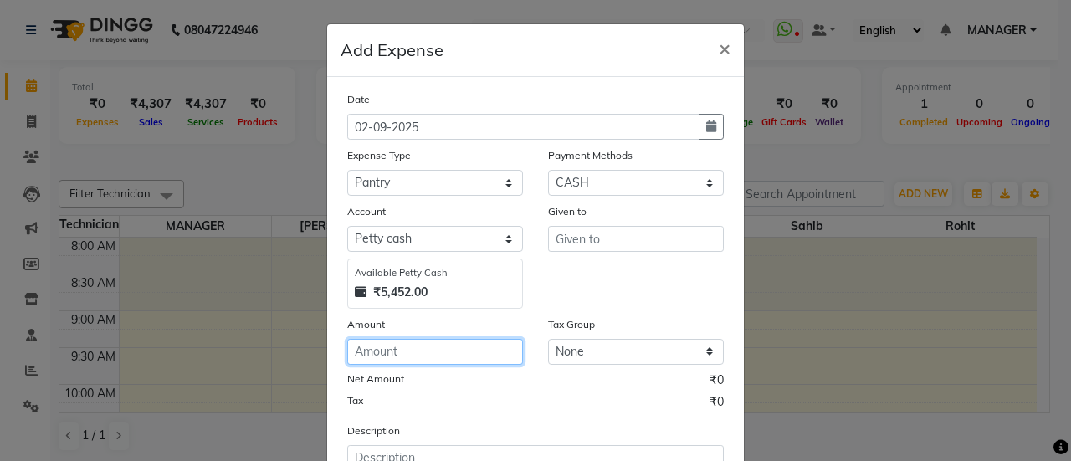
click at [375, 363] on input "number" at bounding box center [435, 352] width 176 height 26
type input "100"
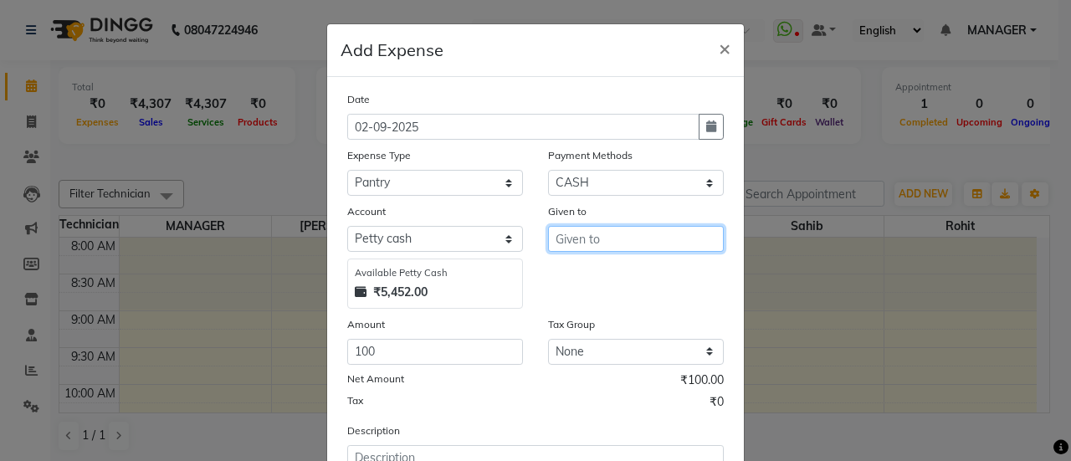
click at [602, 229] on input "text" at bounding box center [636, 239] width 176 height 26
type input "hari"
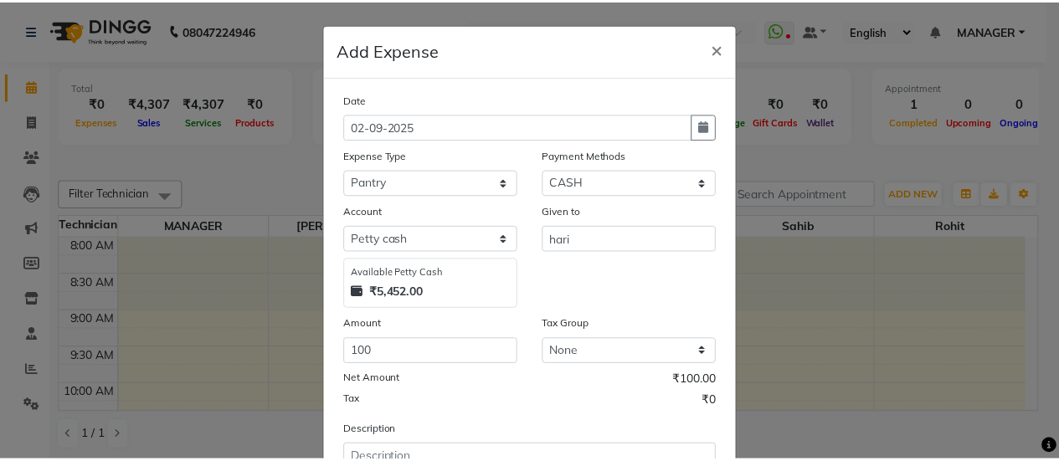
scroll to position [135, 0]
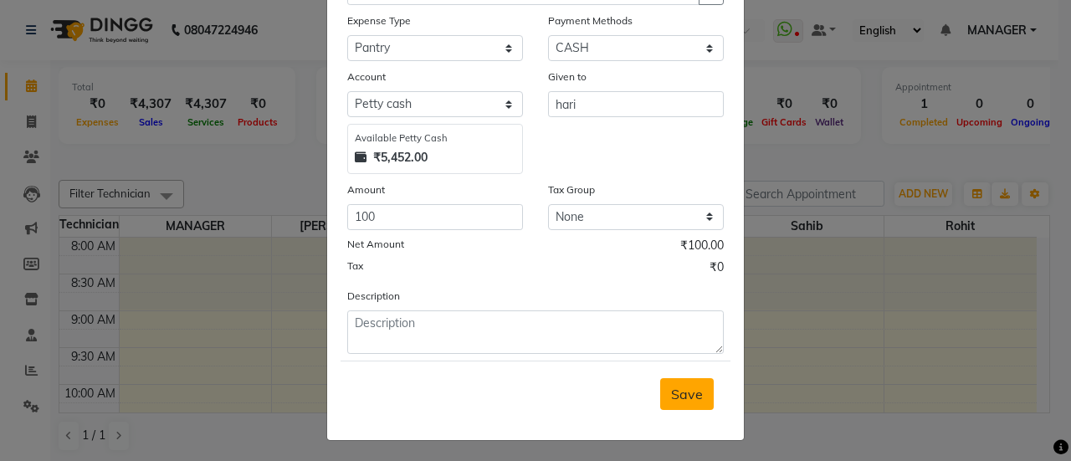
click at [673, 391] on span "Save" at bounding box center [687, 394] width 32 height 17
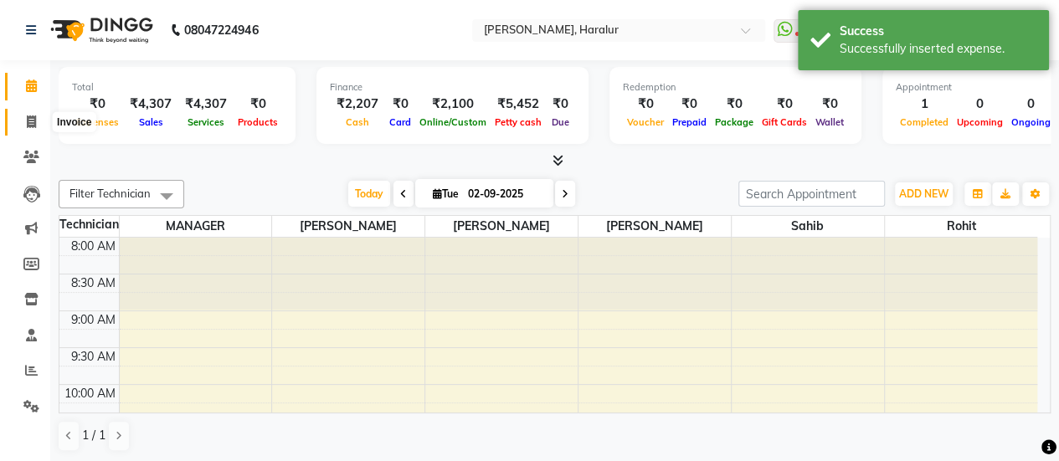
click at [41, 114] on span at bounding box center [31, 122] width 29 height 19
select select "service"
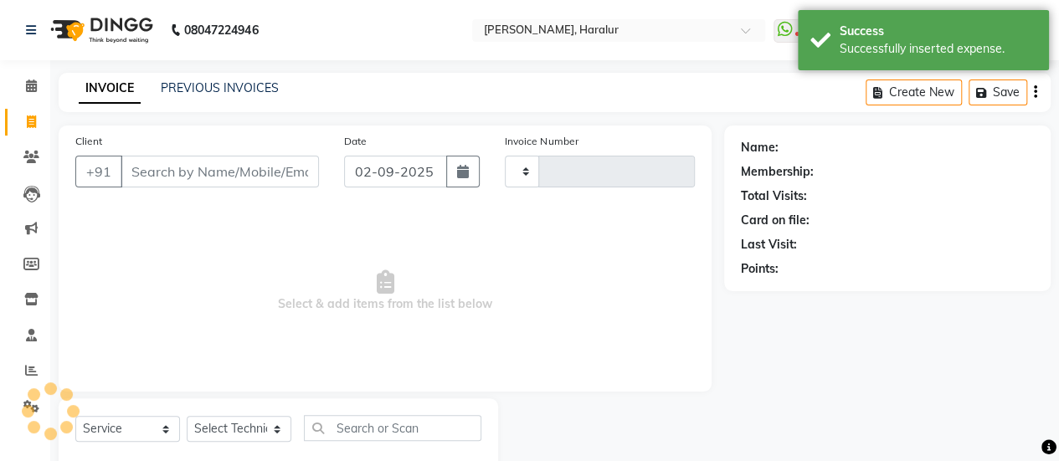
type input "0422"
select select "8259"
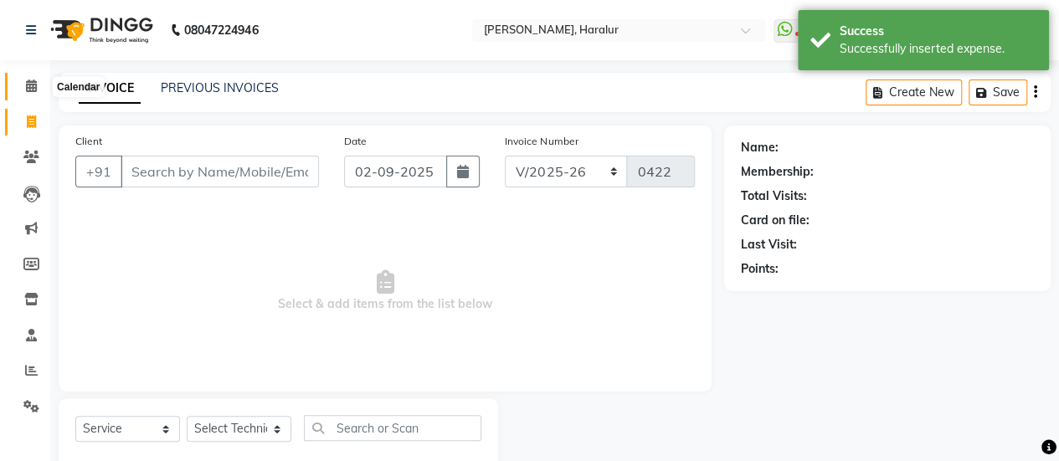
click at [24, 83] on span at bounding box center [31, 86] width 29 height 19
